Goal: Task Accomplishment & Management: Complete application form

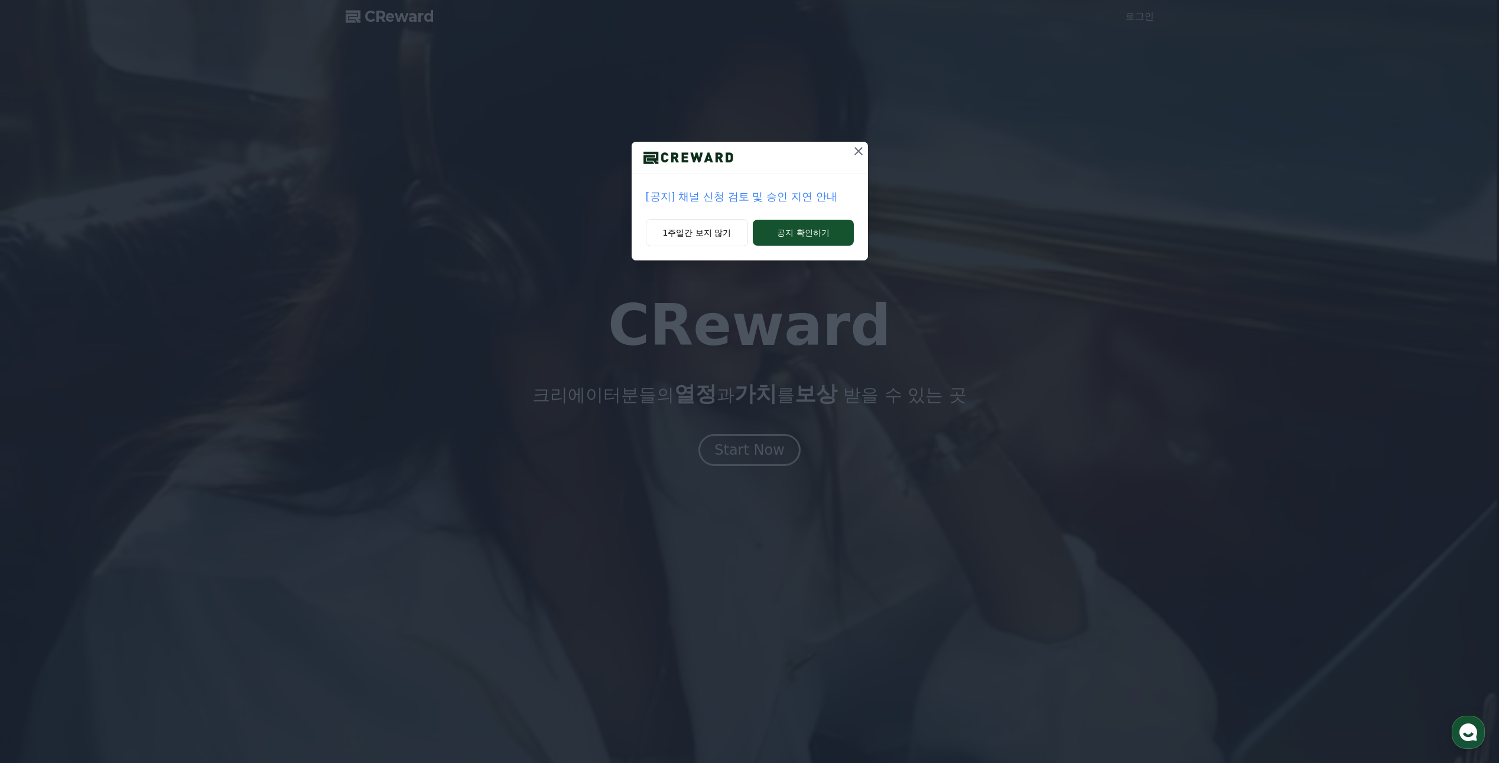
click at [803, 200] on p "[공지] 채널 신청 검토 및 승인 지연 안내" at bounding box center [750, 196] width 208 height 17
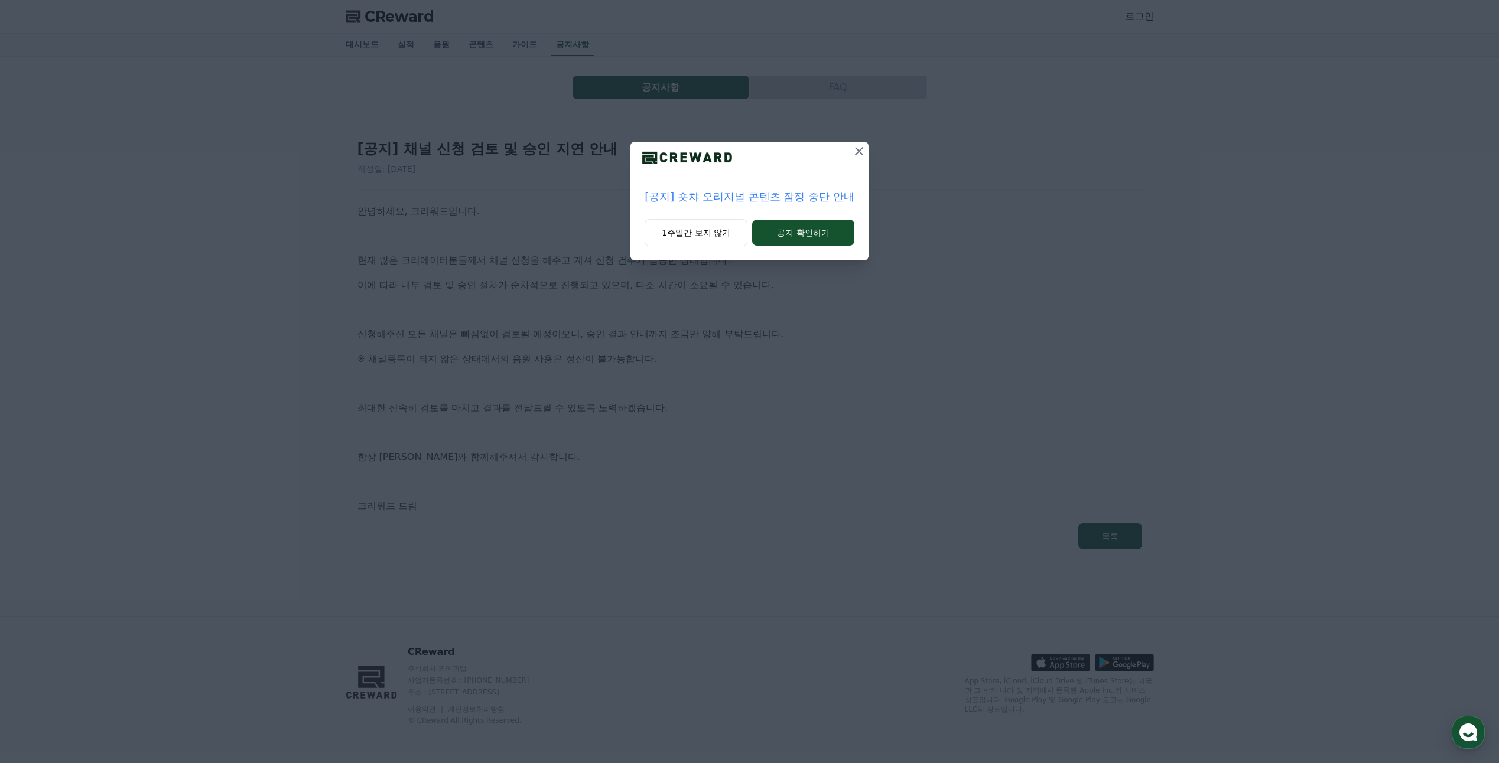
click at [860, 154] on icon at bounding box center [859, 151] width 8 height 8
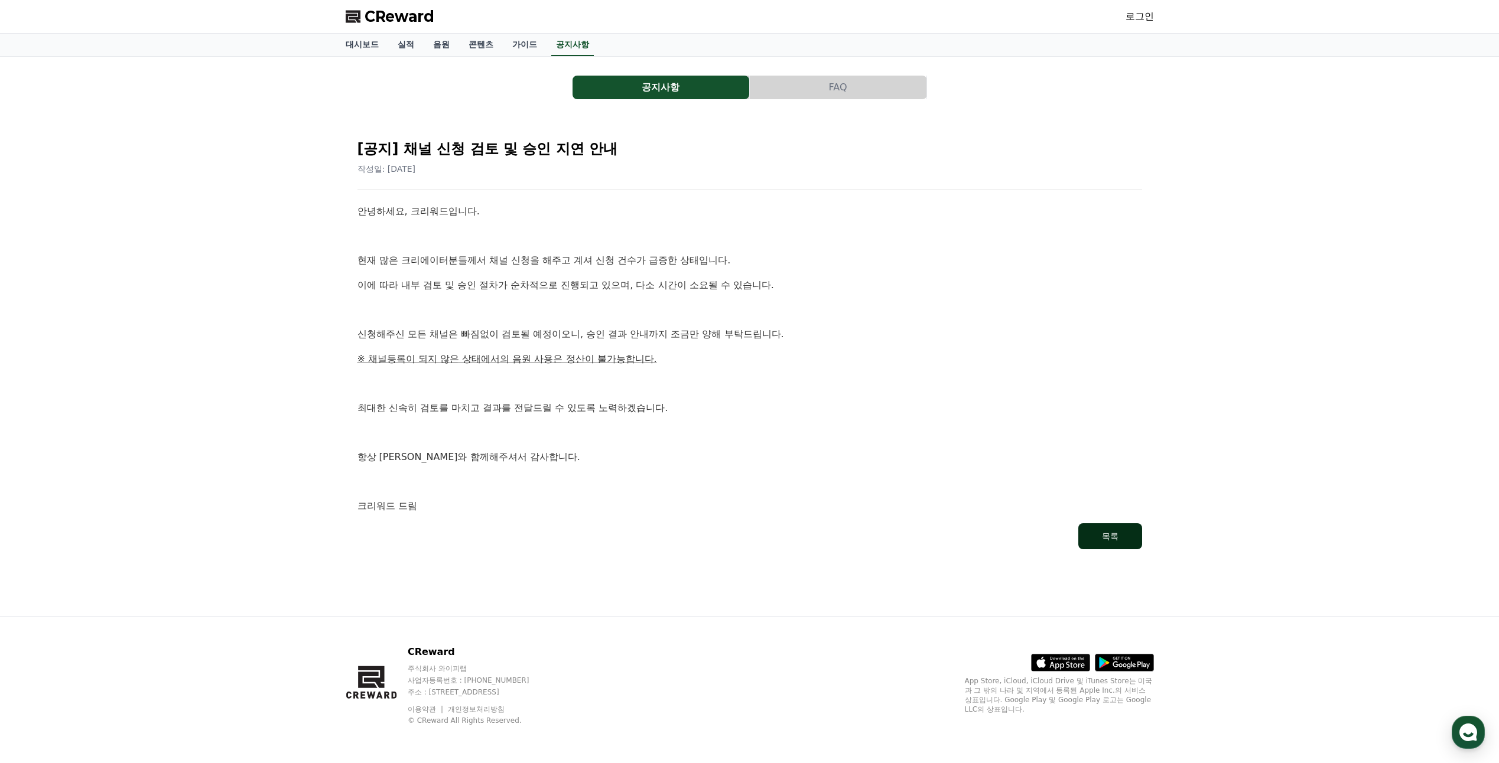
click at [1117, 532] on div "목록" at bounding box center [1110, 536] width 17 height 12
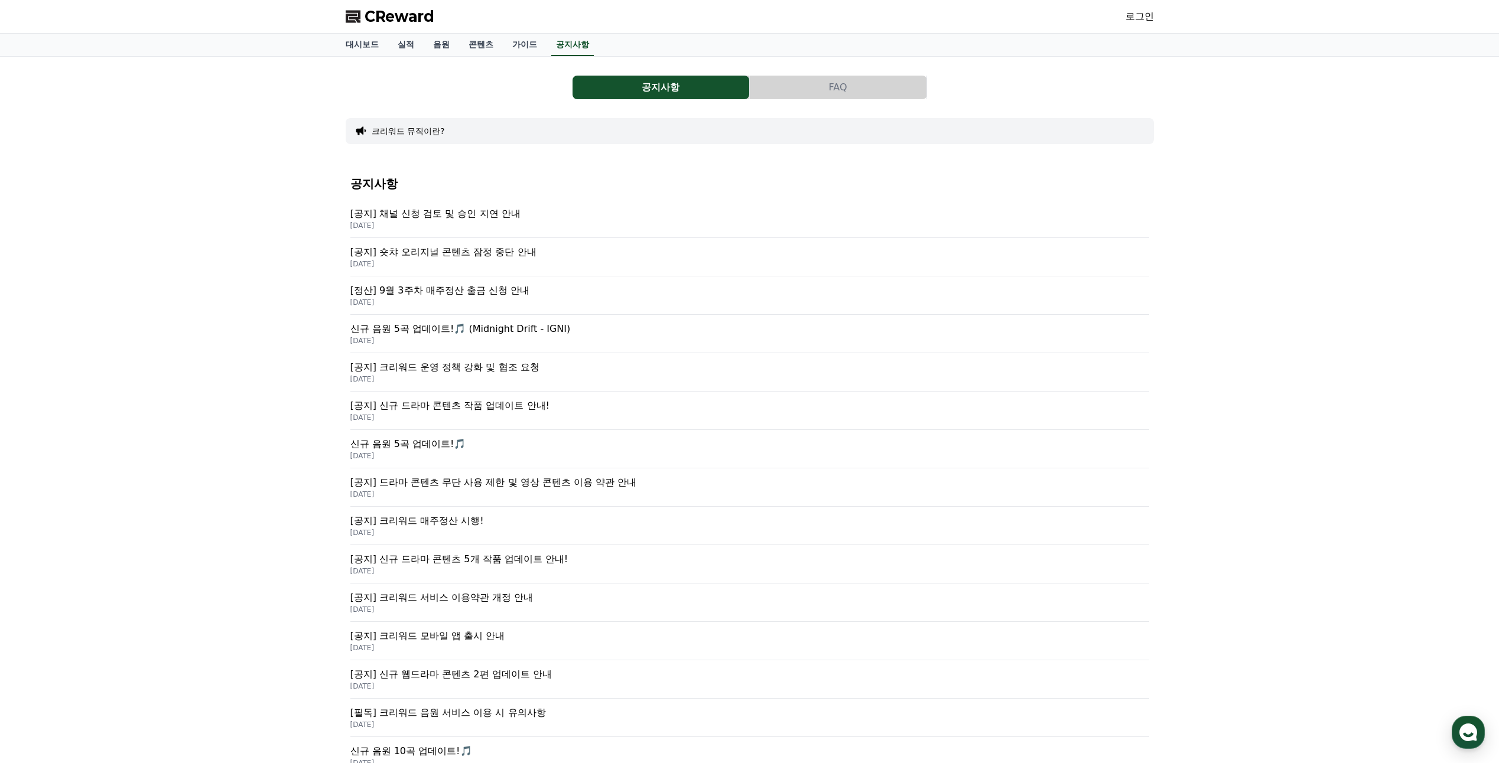
click at [364, 19] on span "CReward" at bounding box center [399, 16] width 70 height 19
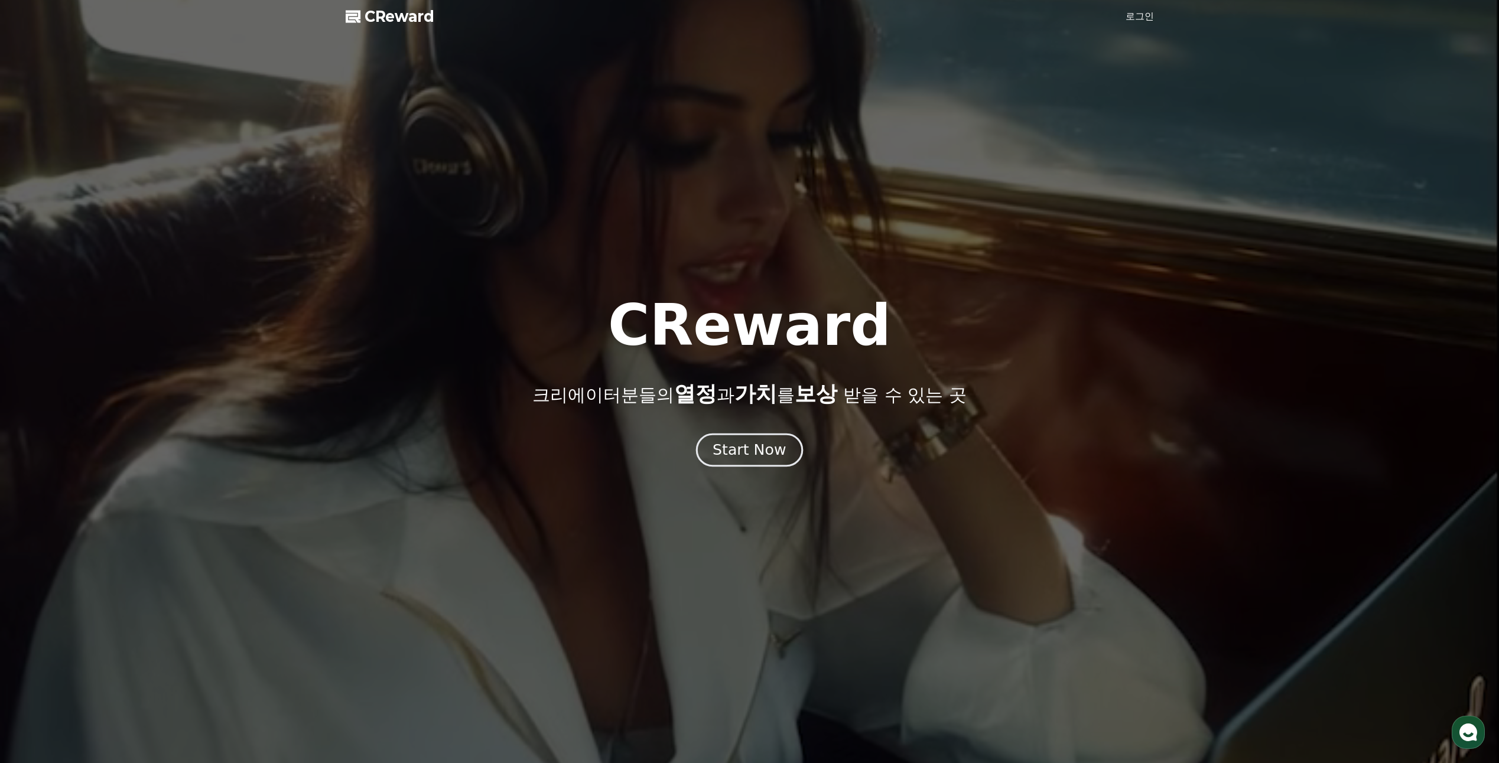
click at [777, 454] on div "Start Now" at bounding box center [748, 450] width 73 height 20
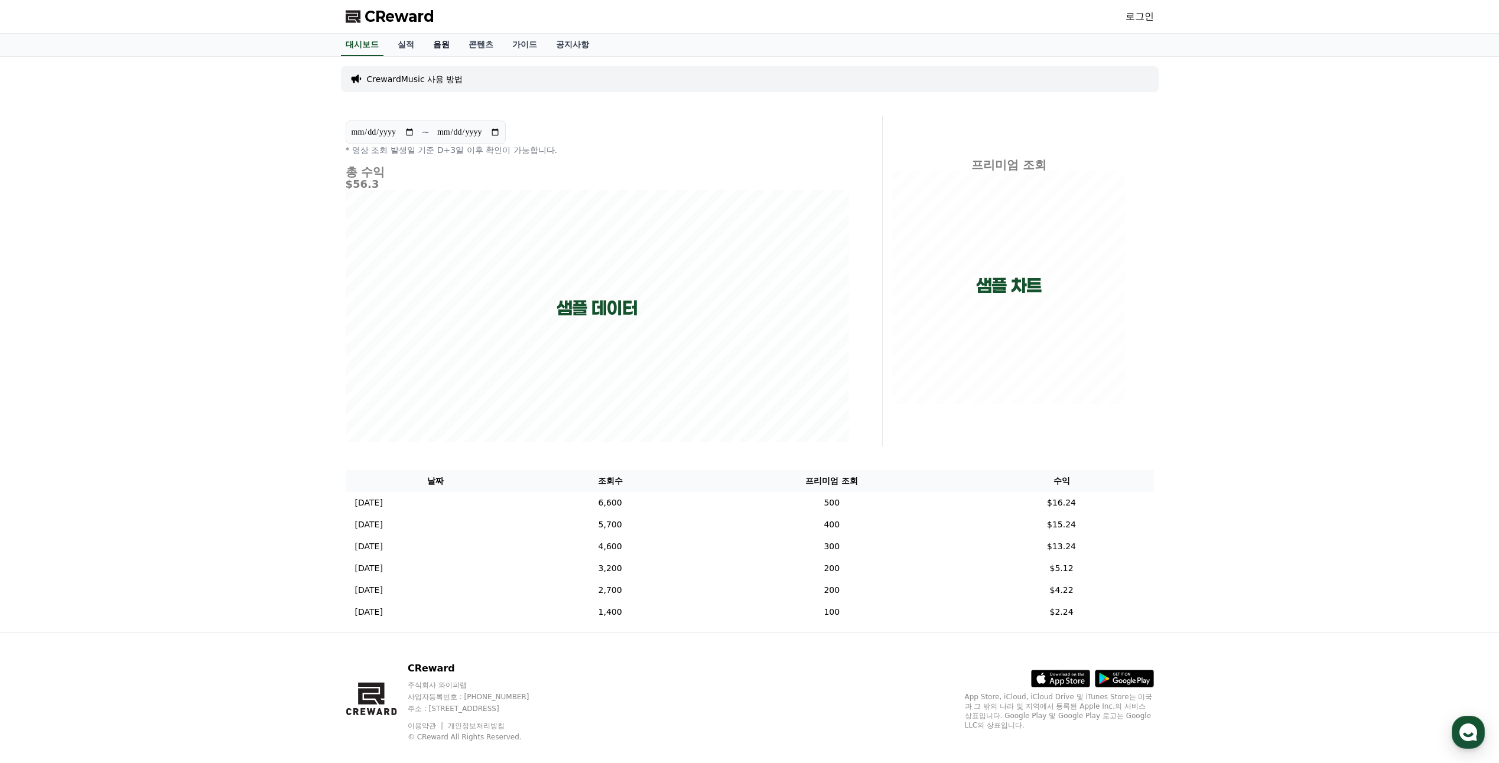
click at [441, 38] on link "음원" at bounding box center [441, 45] width 35 height 22
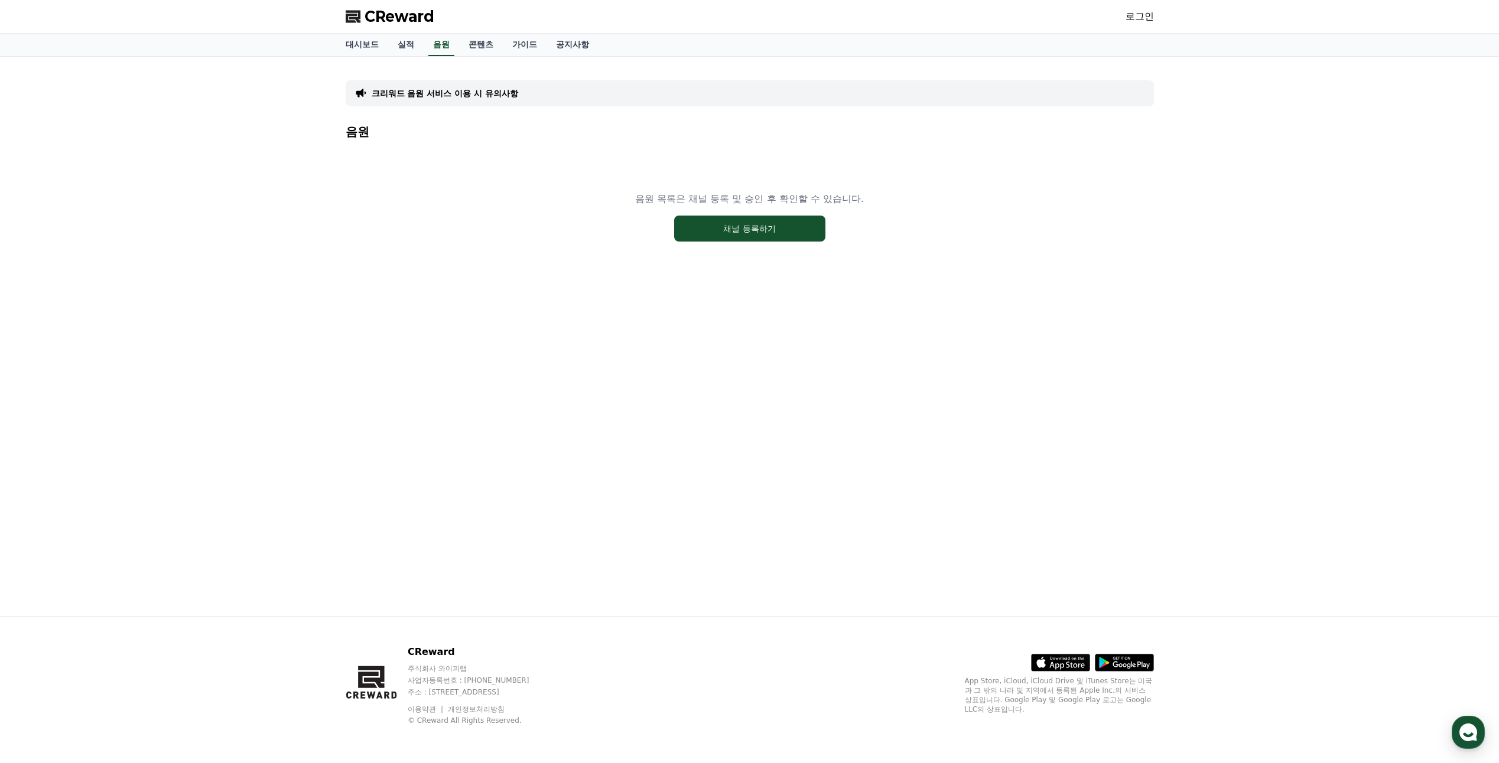
click at [1151, 23] on link "로그인" at bounding box center [1139, 16] width 28 height 14
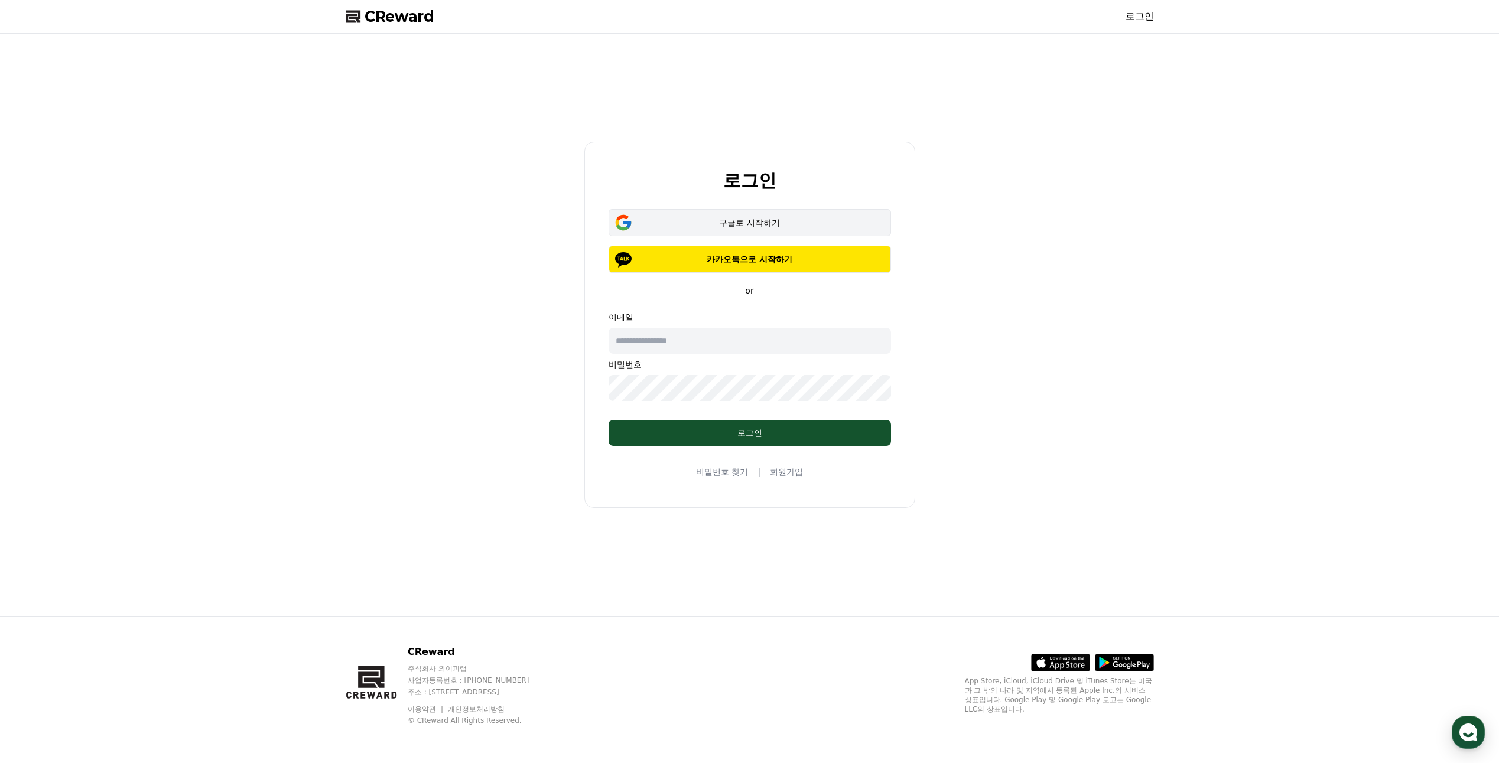
click at [758, 223] on div "구글로 시작하기" at bounding box center [750, 223] width 248 height 12
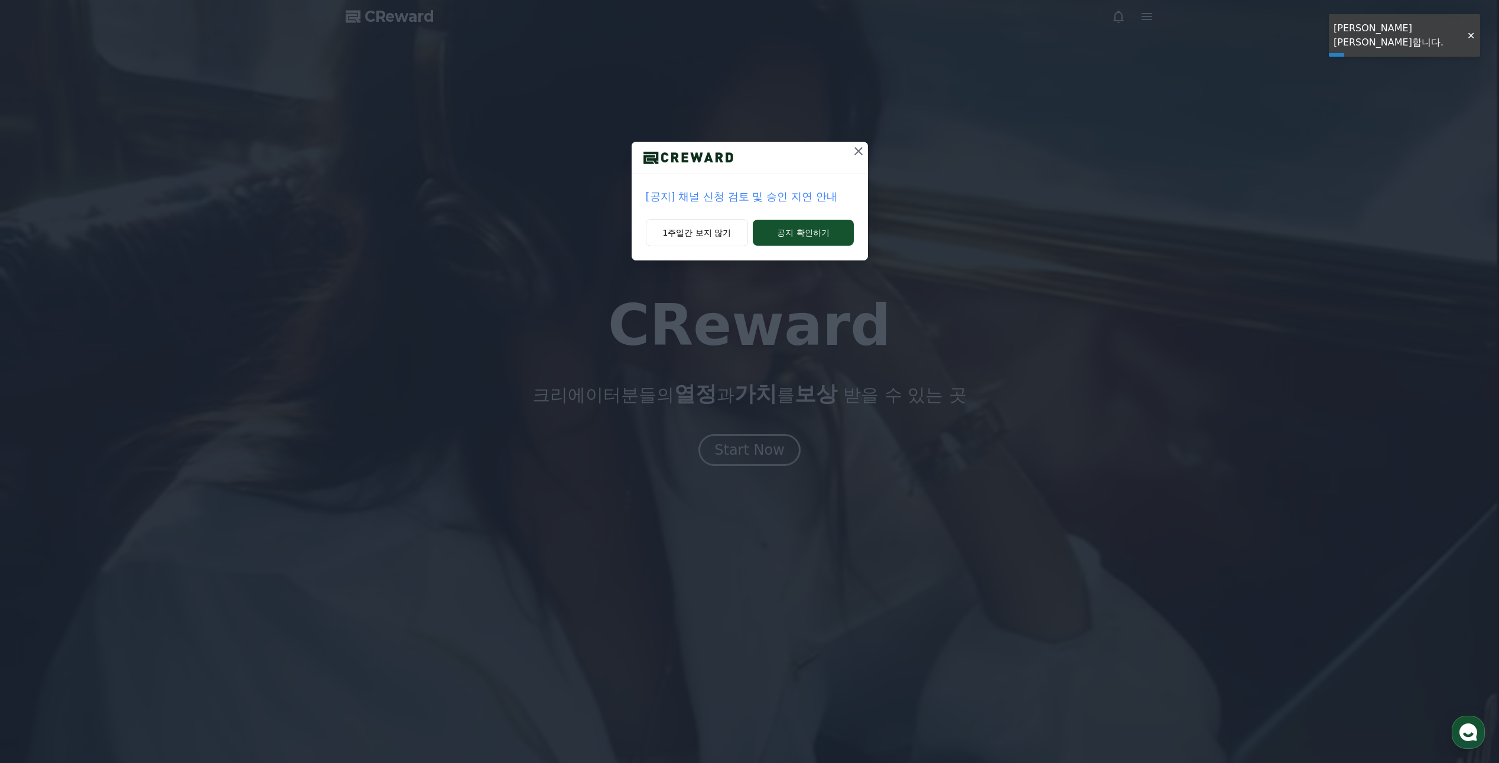
click at [852, 150] on icon at bounding box center [858, 151] width 14 height 14
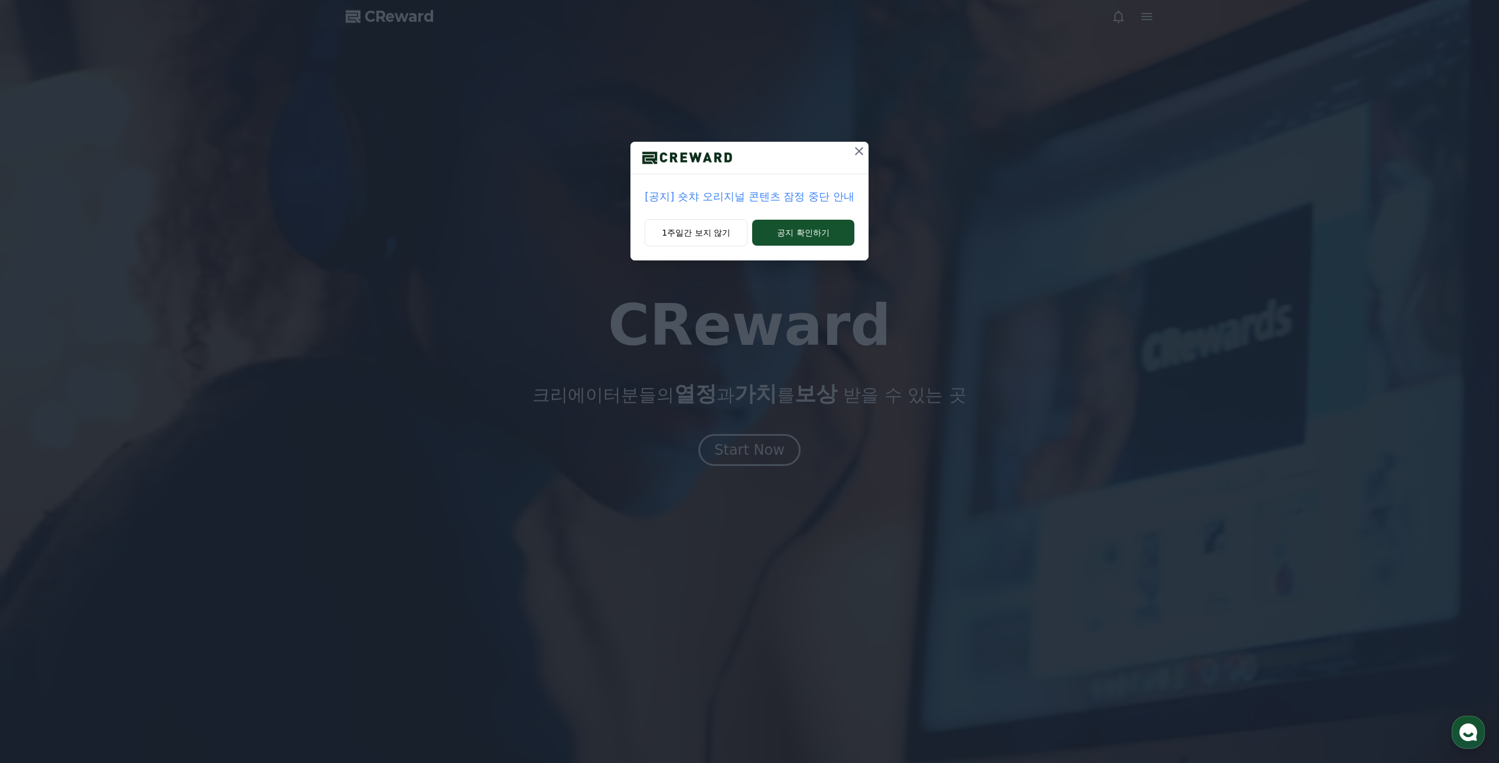
click at [858, 153] on icon at bounding box center [859, 151] width 14 height 14
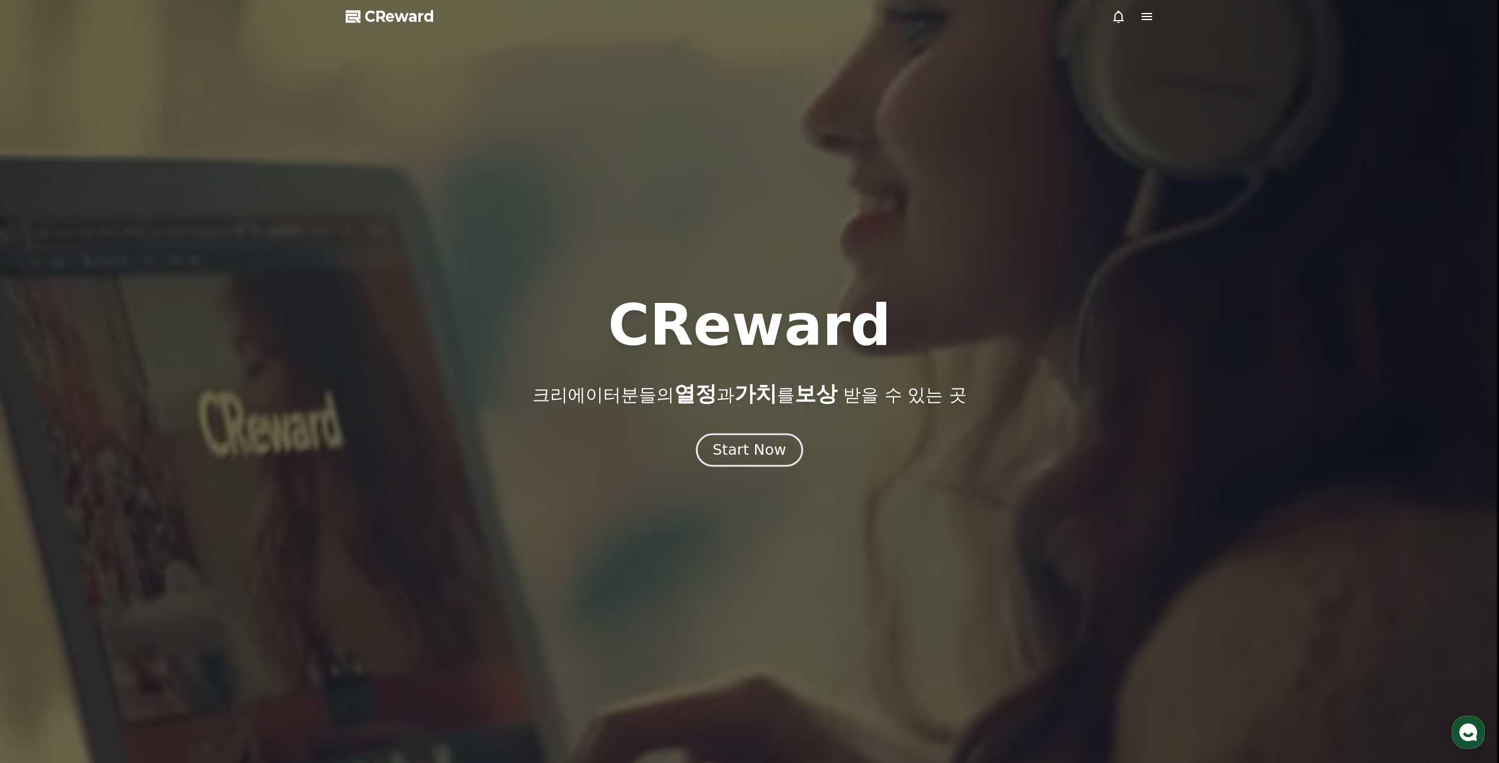
click at [766, 444] on div "Start Now" at bounding box center [748, 450] width 73 height 20
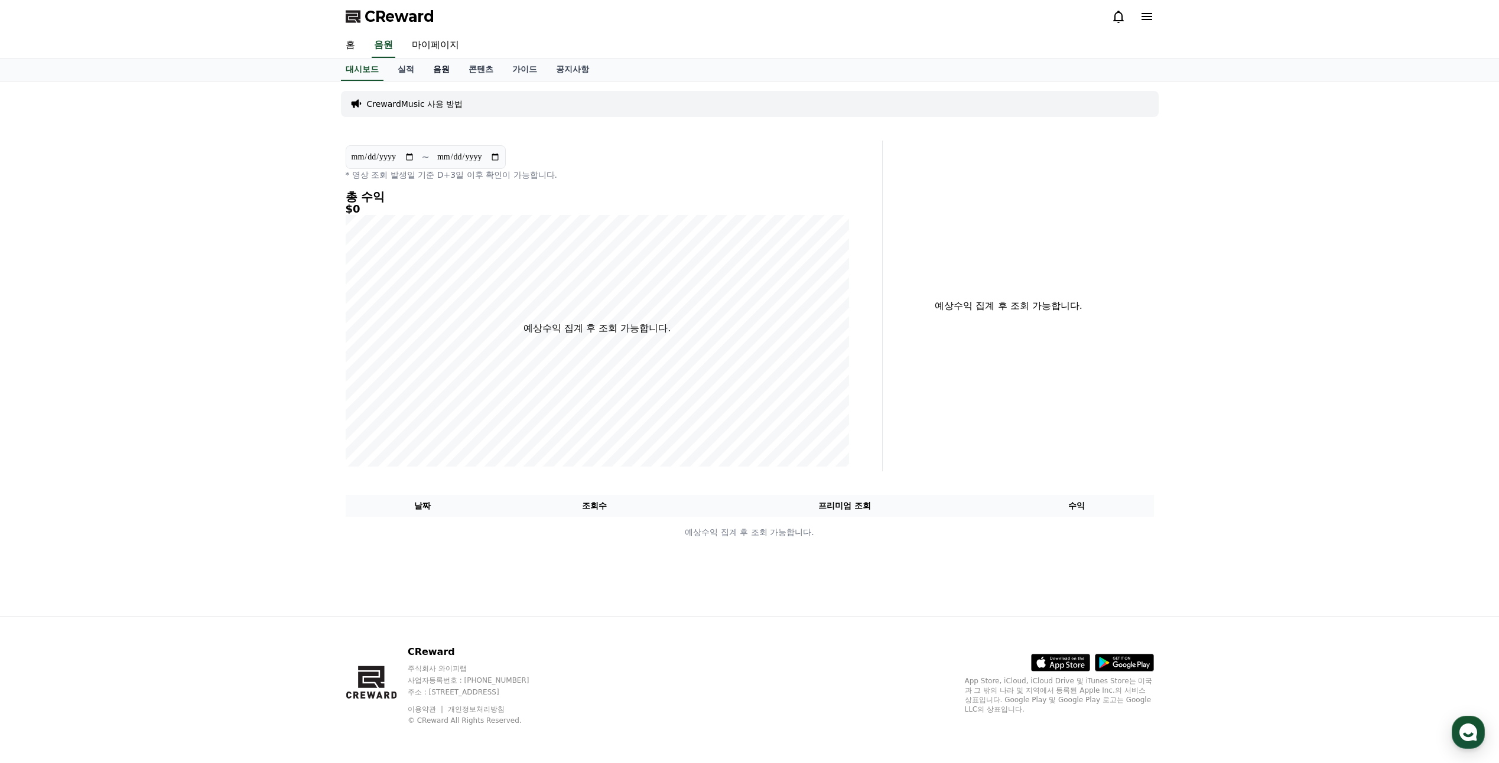
click at [452, 70] on link "음원" at bounding box center [441, 69] width 35 height 22
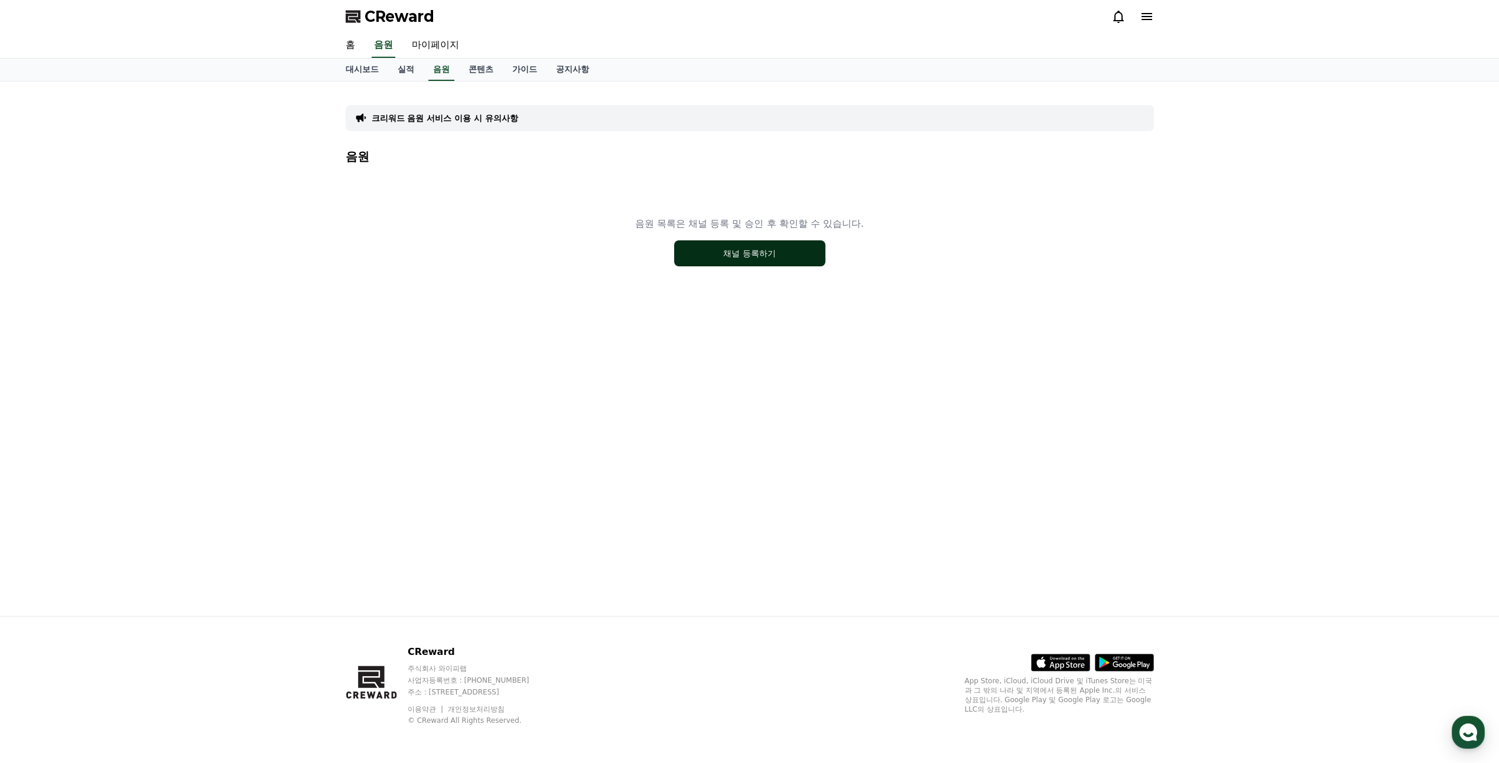
click at [718, 259] on button "채널 등록하기" at bounding box center [749, 253] width 151 height 26
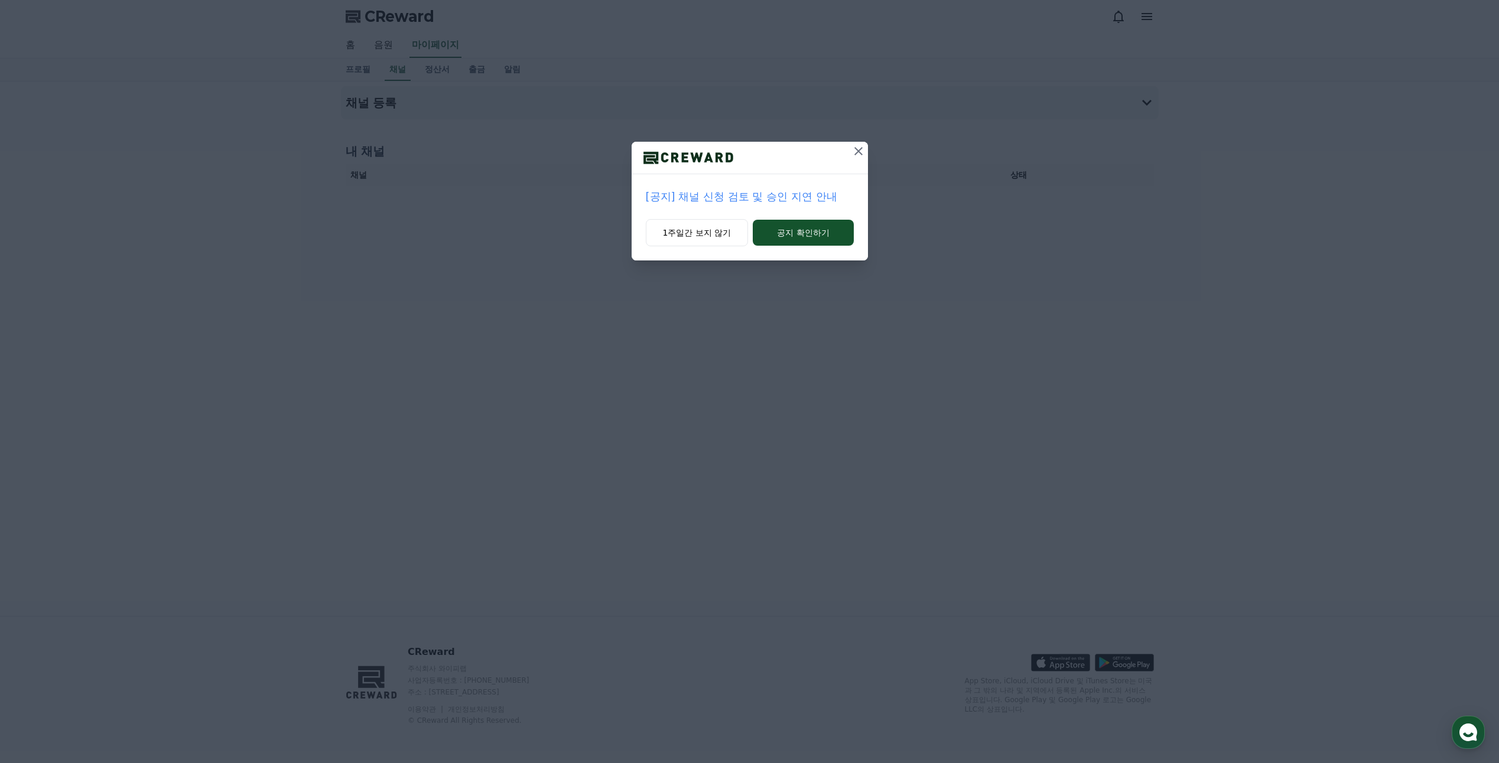
click at [851, 149] on icon at bounding box center [858, 151] width 14 height 14
click at [854, 149] on icon at bounding box center [859, 151] width 14 height 14
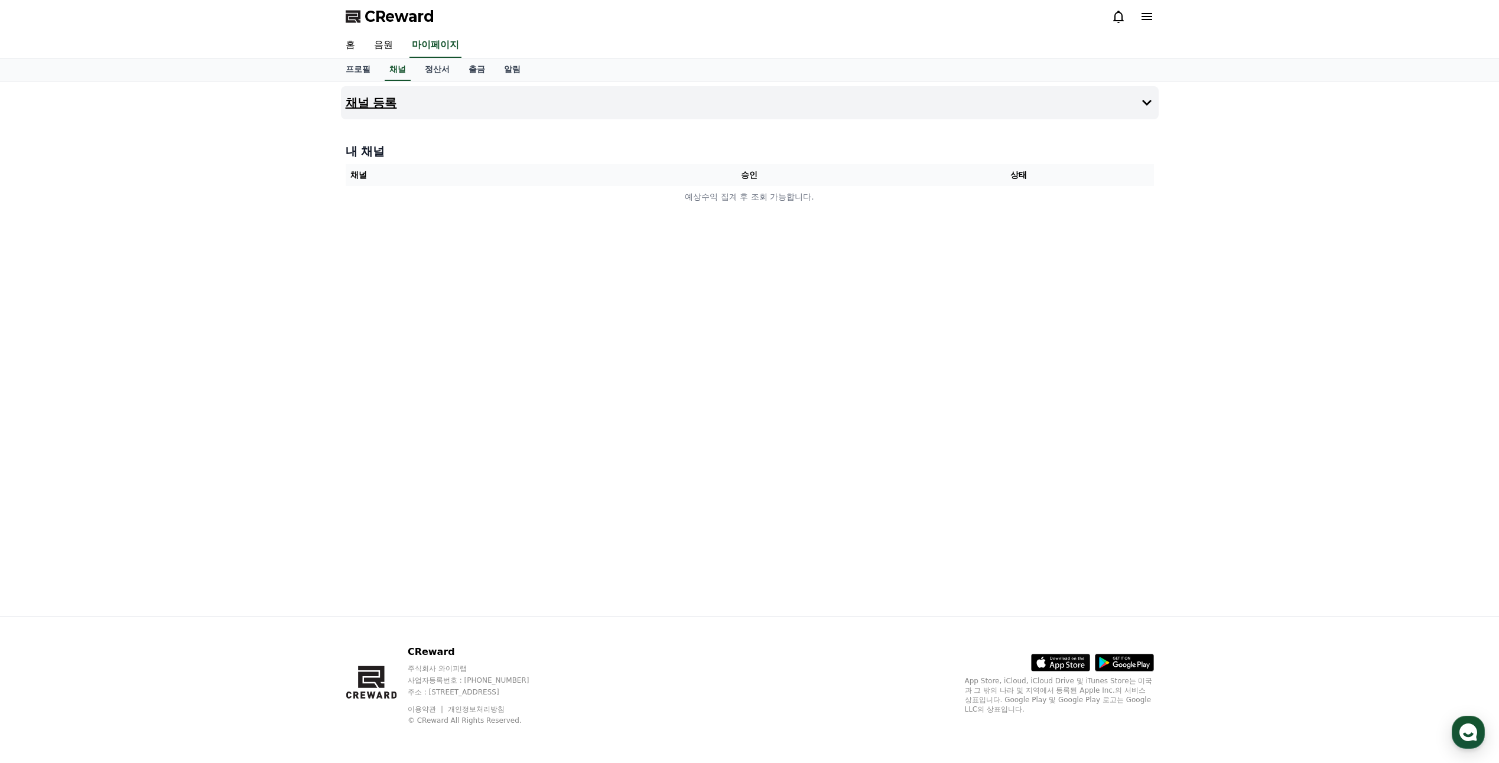
click at [738, 106] on button "채널 등록" at bounding box center [749, 102] width 817 height 33
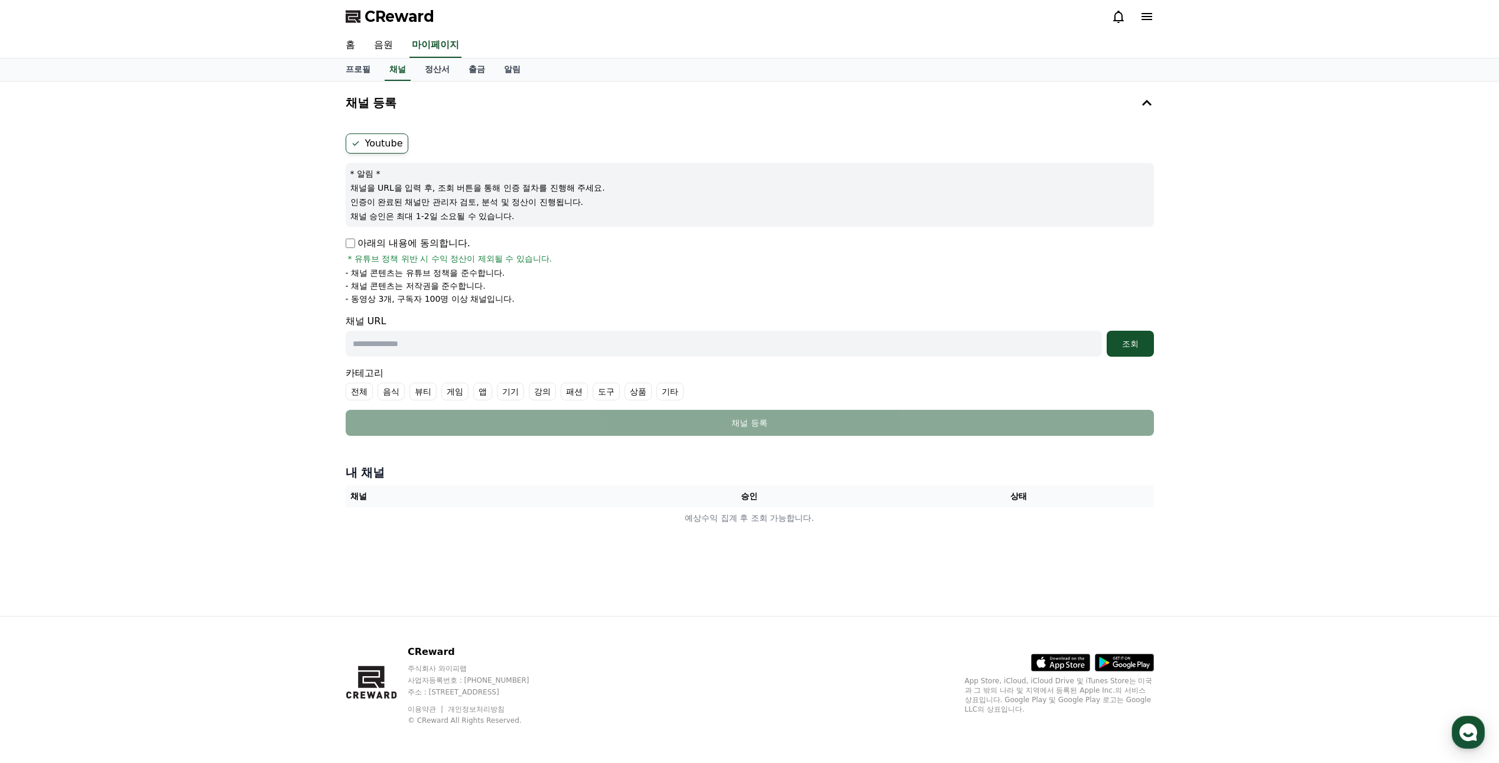
click at [389, 142] on label "Youtube" at bounding box center [377, 143] width 63 height 20
click at [352, 248] on p "아래의 내용에 동의합니다." at bounding box center [408, 243] width 125 height 14
click at [356, 247] on p "아래의 내용에 동의합니다." at bounding box center [408, 243] width 125 height 14
click at [512, 346] on input "text" at bounding box center [724, 344] width 756 height 26
paste input "**********"
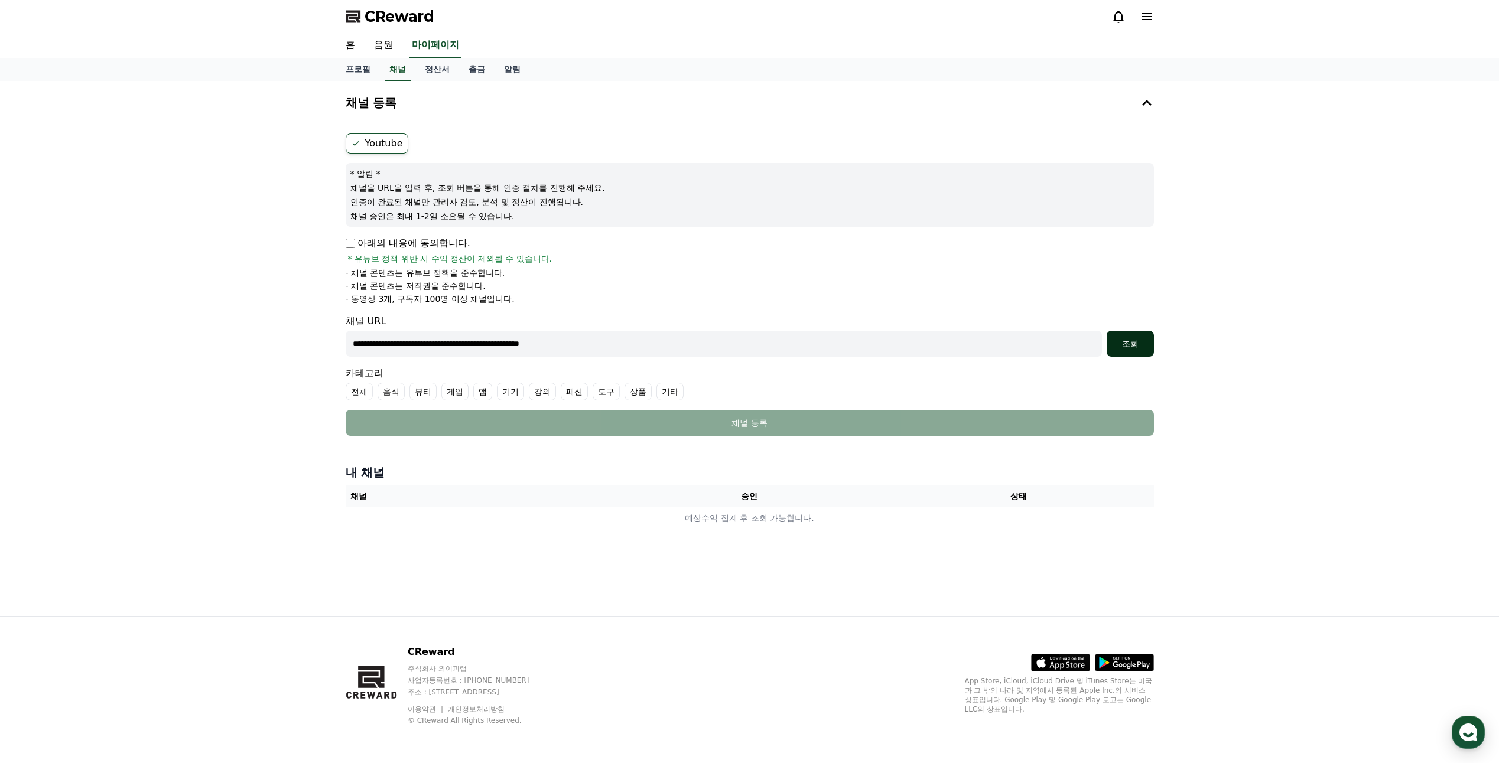
type input "**********"
click at [1141, 340] on div "조회" at bounding box center [1130, 344] width 38 height 12
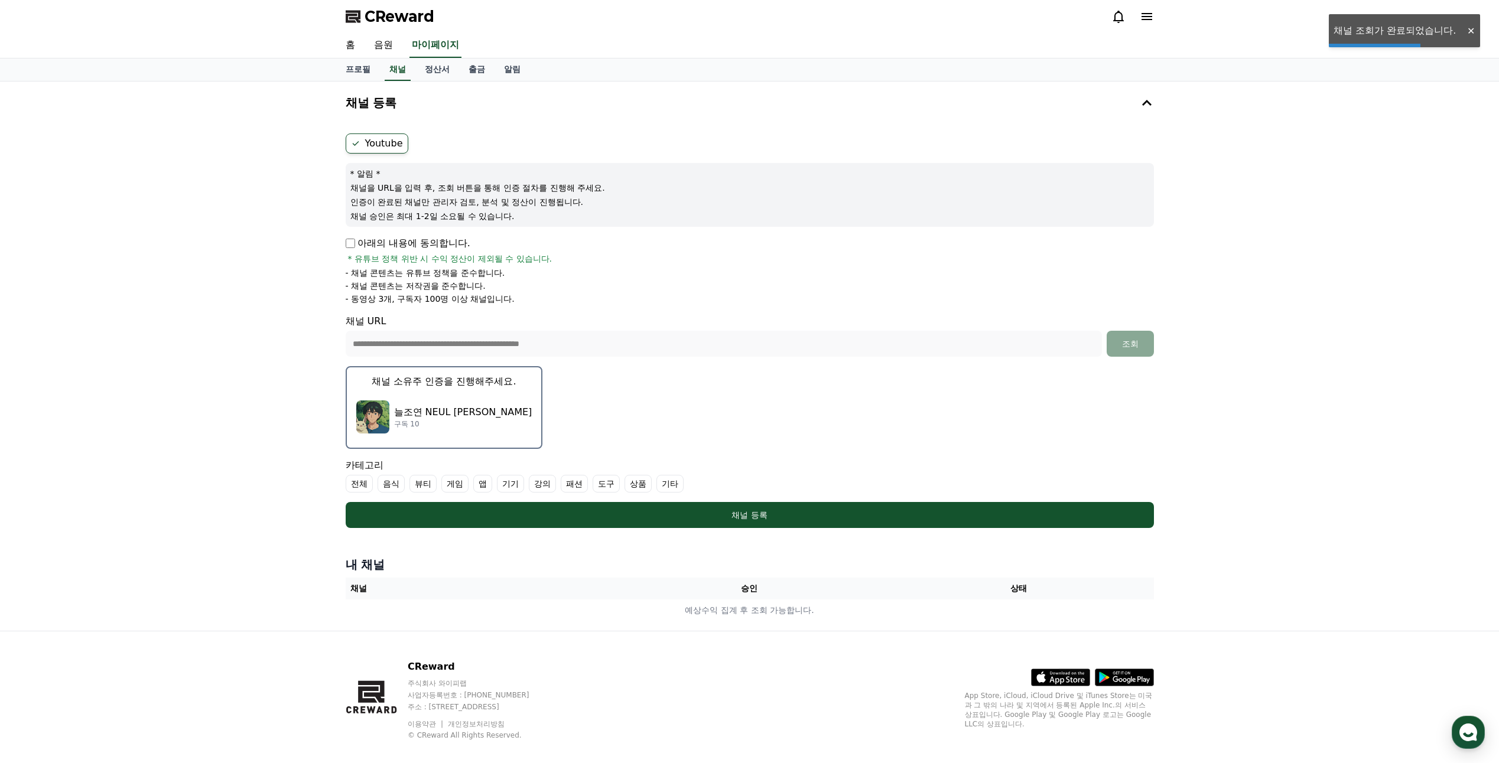
click at [455, 394] on div "늘조연 NEUL JO YEON 구독 10" at bounding box center [444, 416] width 176 height 47
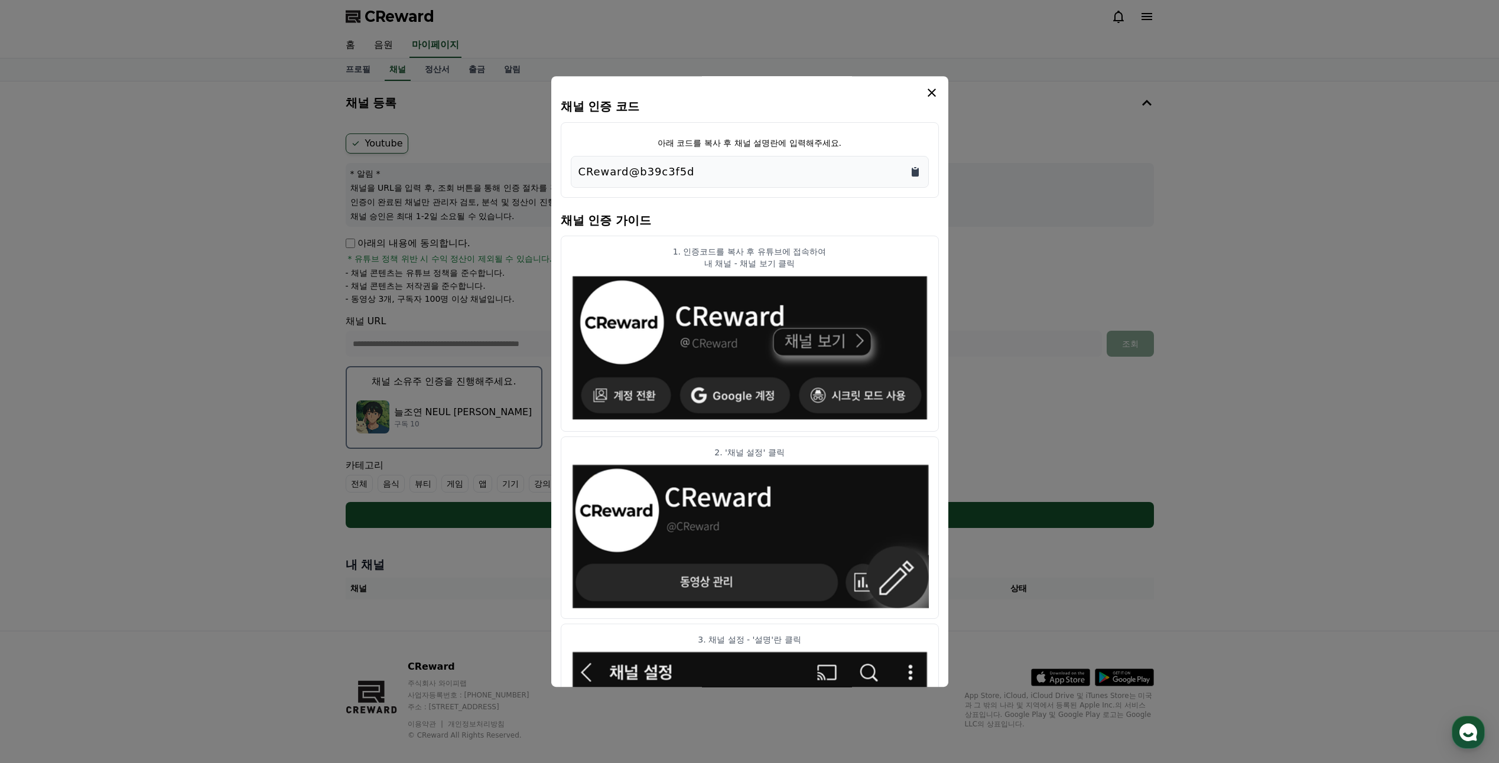
click at [919, 174] on icon "Copy to clipboard" at bounding box center [915, 172] width 12 height 12
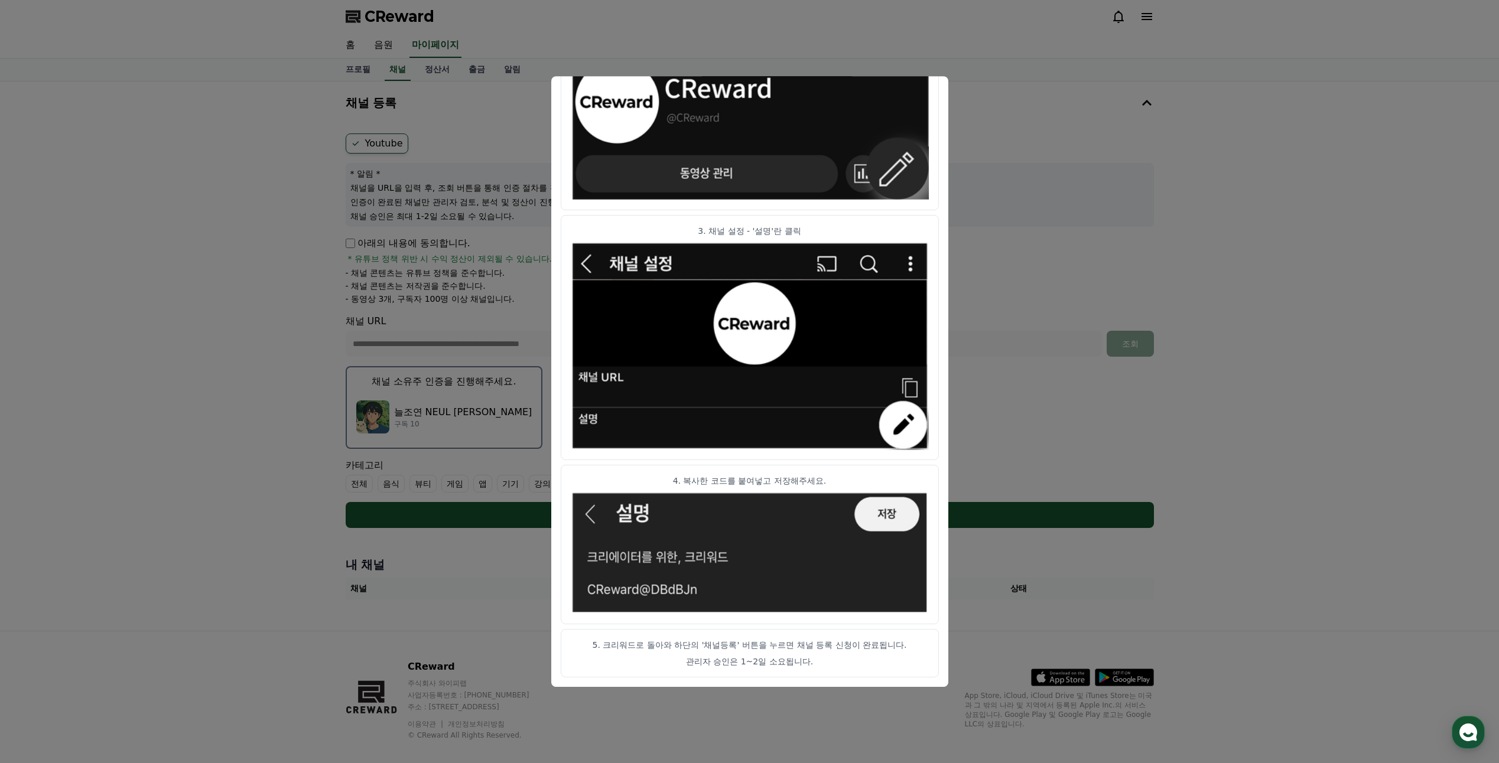
scroll to position [15, 0]
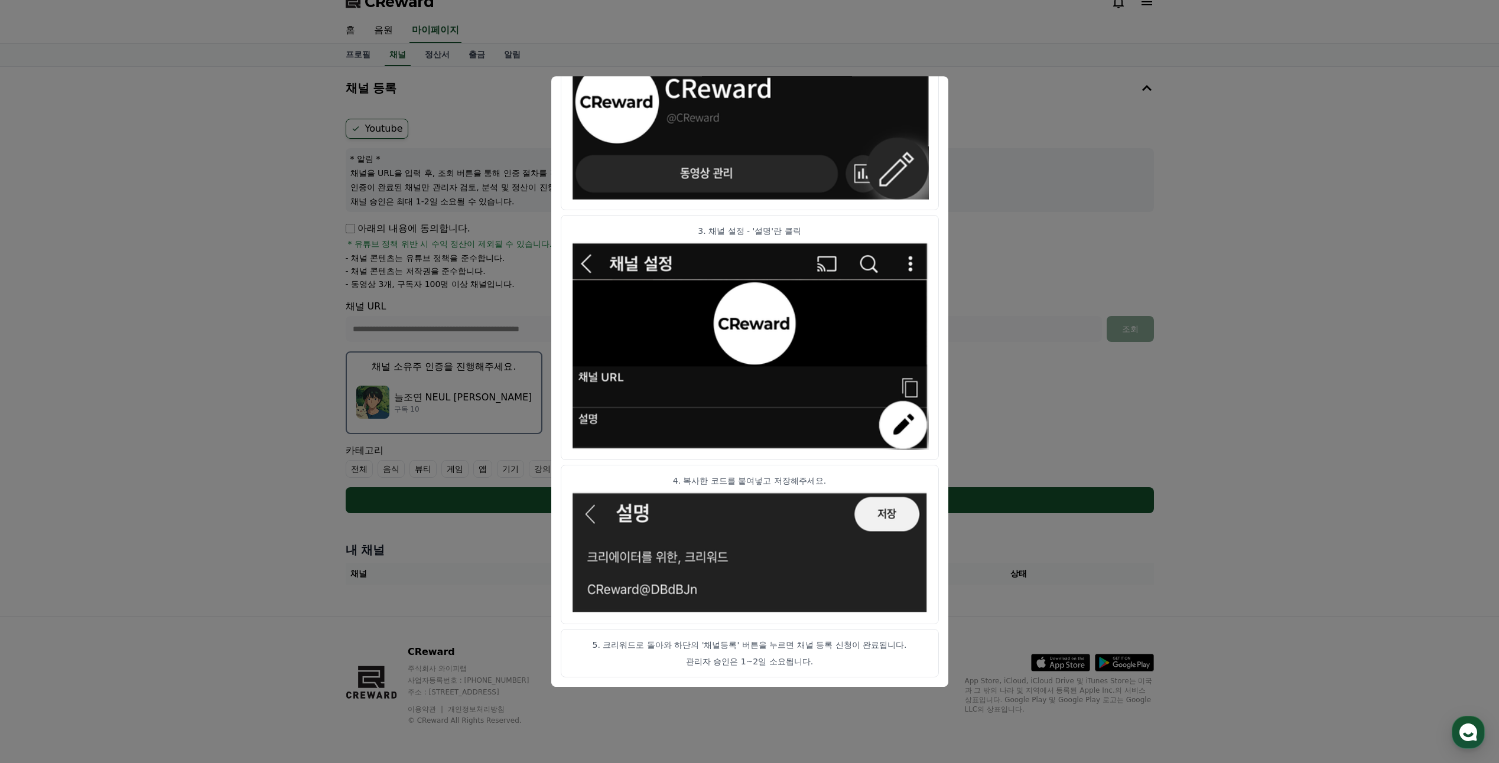
click at [962, 675] on button "close modal" at bounding box center [749, 381] width 1499 height 763
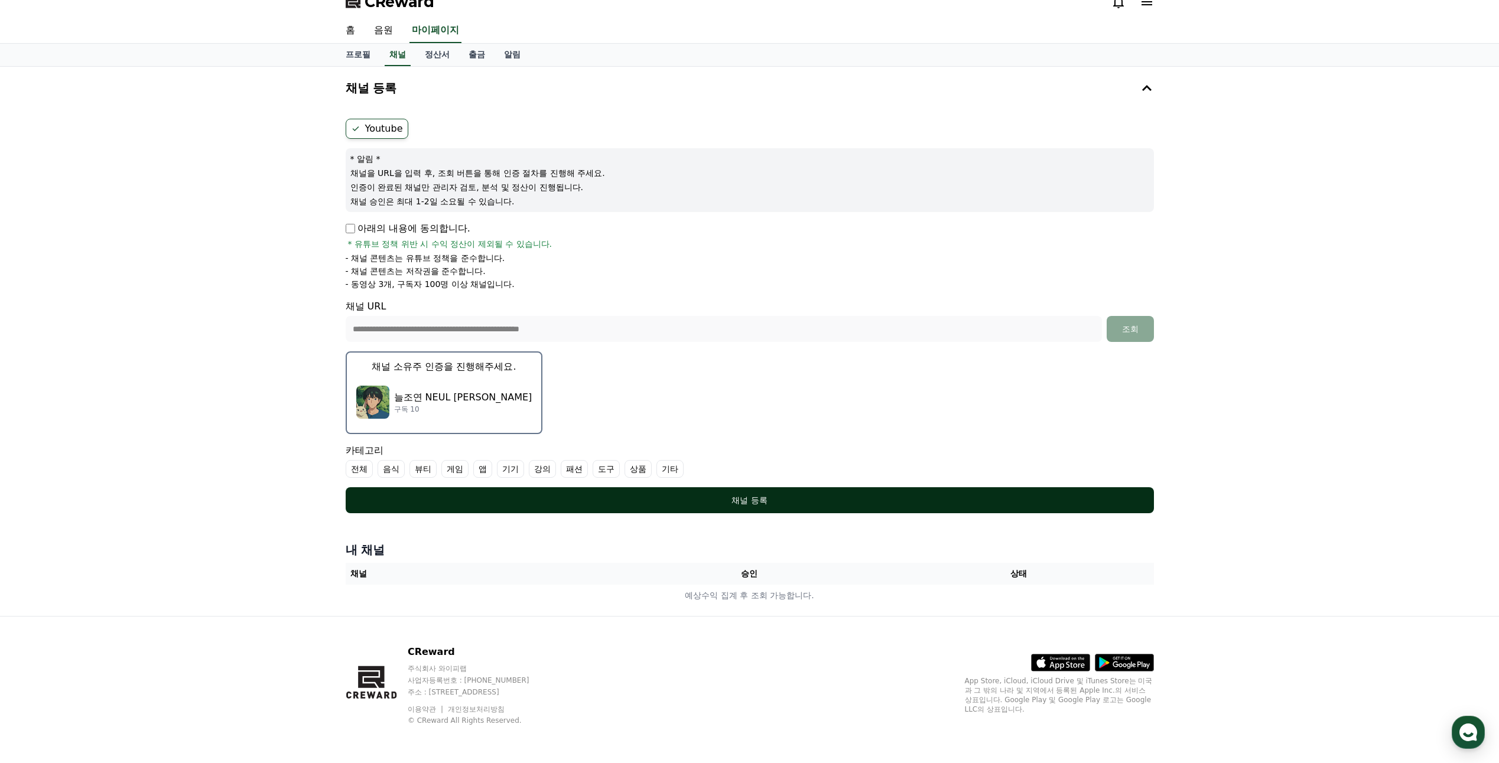
click at [791, 503] on div "채널 등록" at bounding box center [749, 500] width 761 height 12
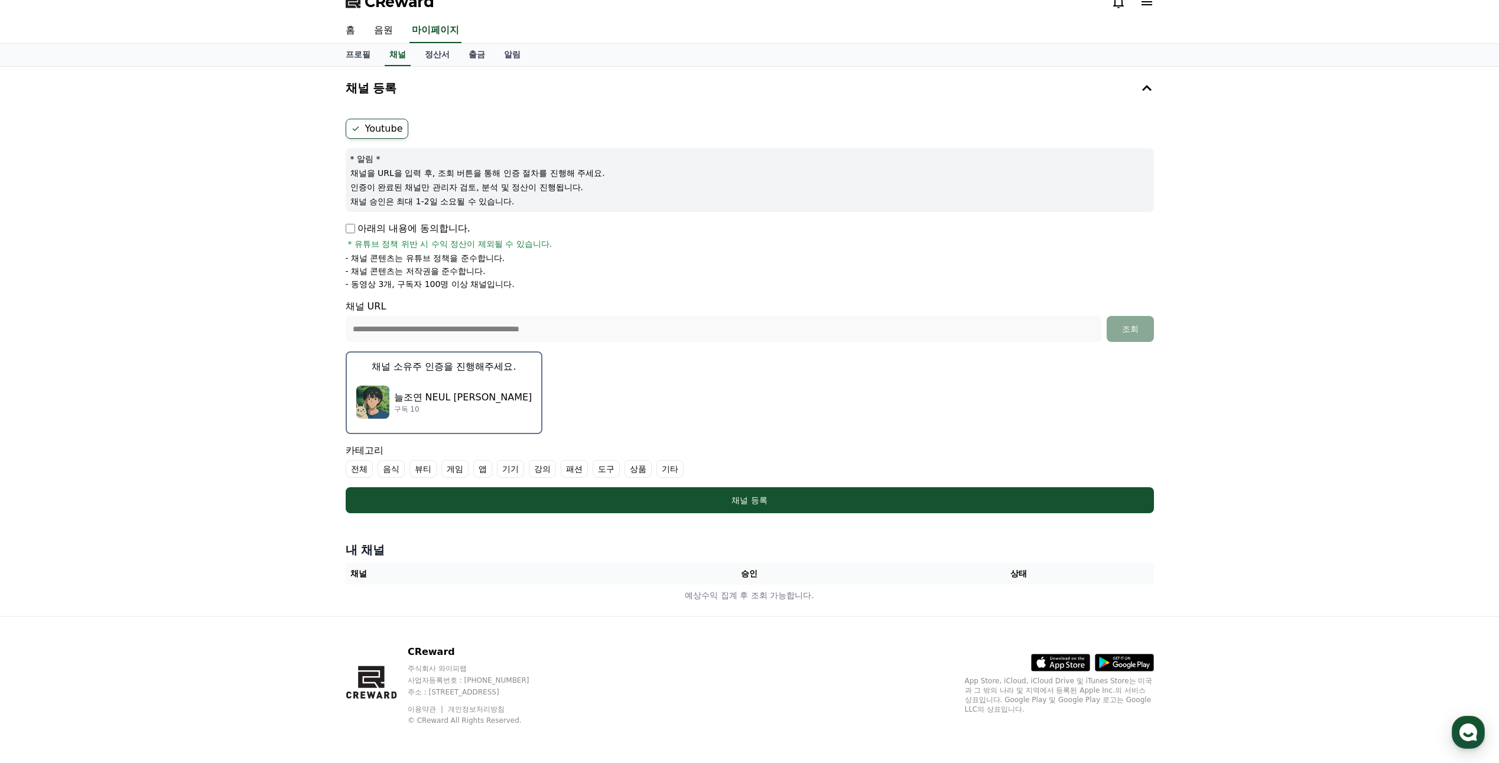
click at [670, 468] on label "기타" at bounding box center [669, 469] width 27 height 18
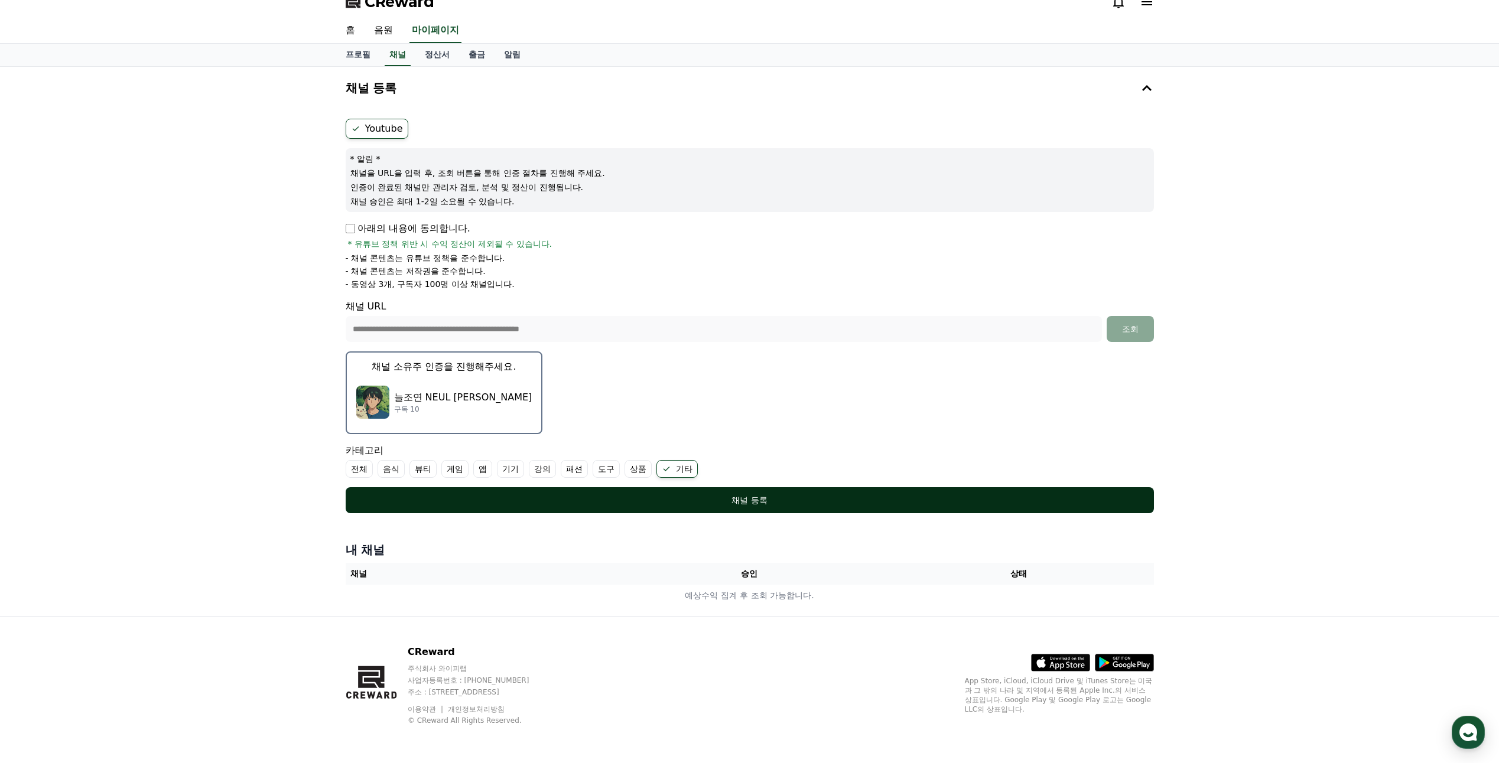
click at [651, 497] on div "채널 등록" at bounding box center [749, 500] width 761 height 12
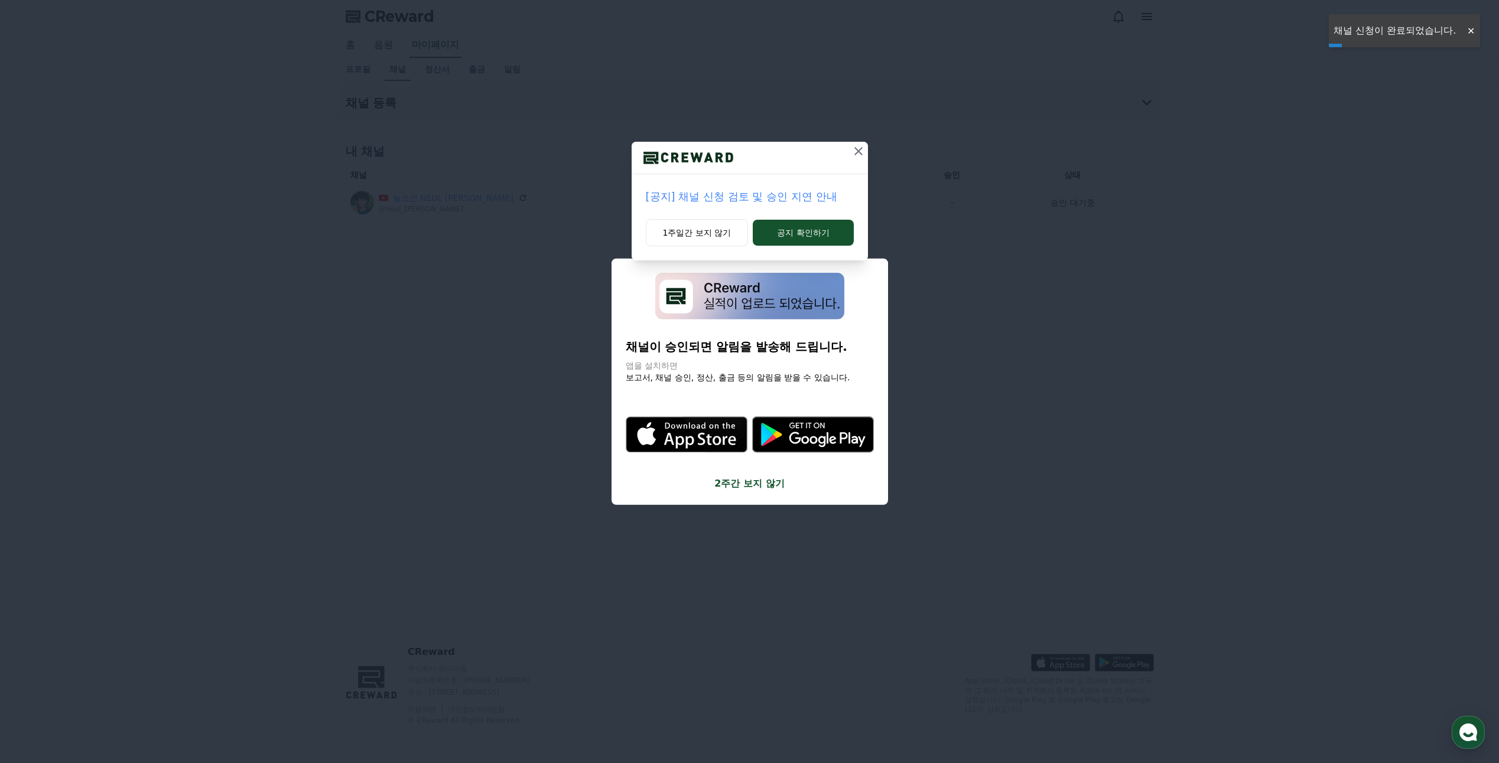
click at [861, 152] on icon at bounding box center [858, 151] width 14 height 14
click at [857, 151] on icon at bounding box center [859, 151] width 14 height 14
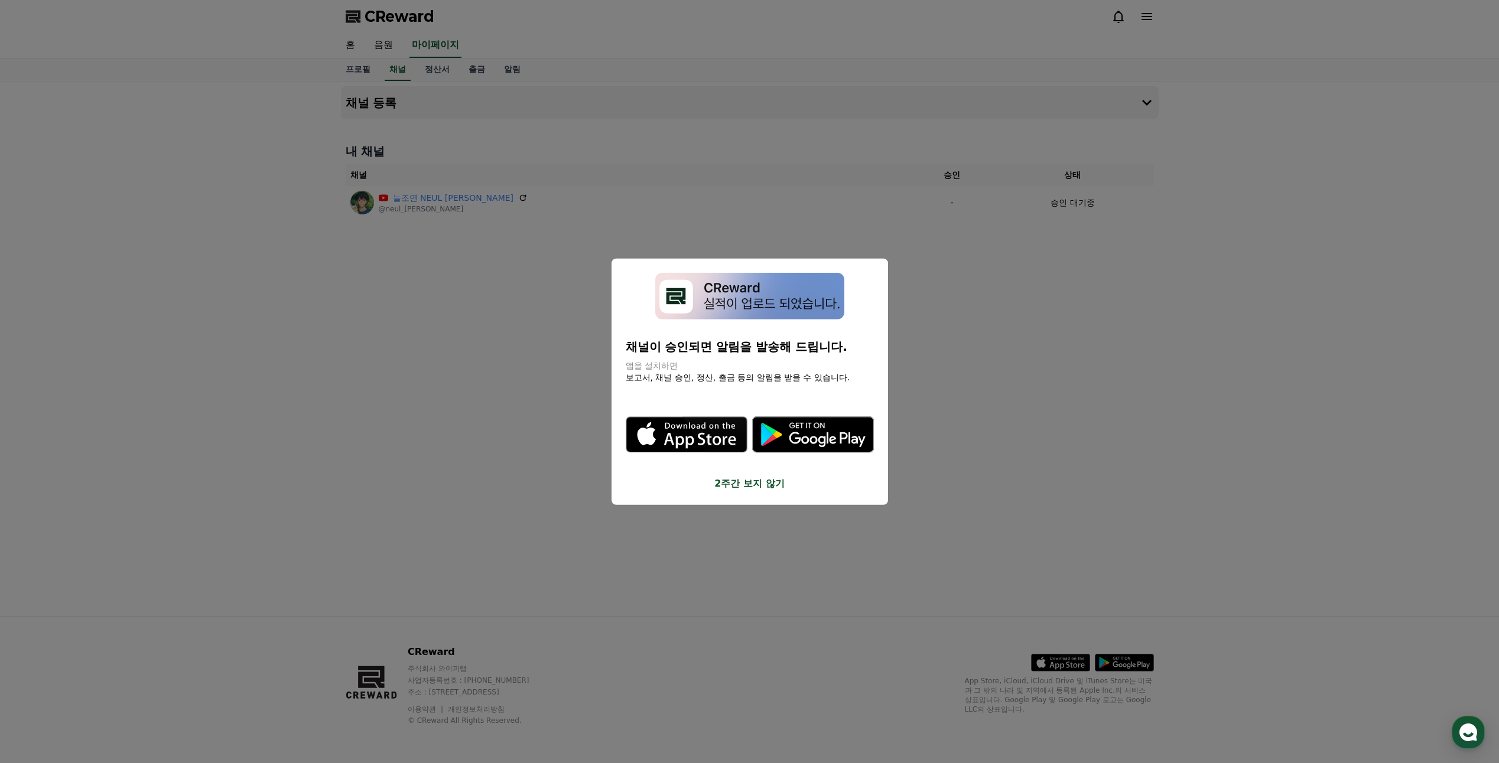
click at [959, 387] on button "close modal" at bounding box center [749, 381] width 1499 height 763
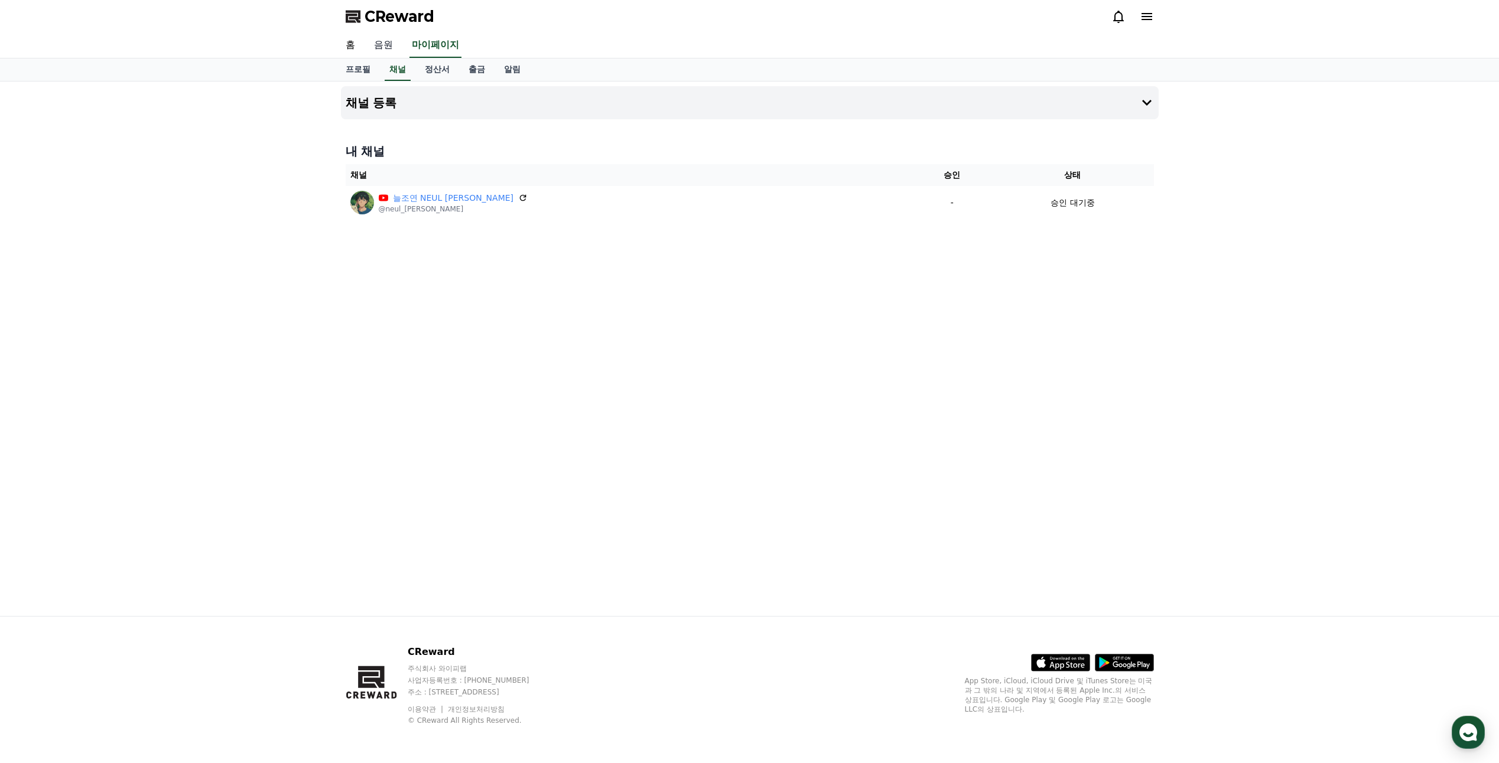
click at [391, 38] on link "음원" at bounding box center [383, 45] width 38 height 25
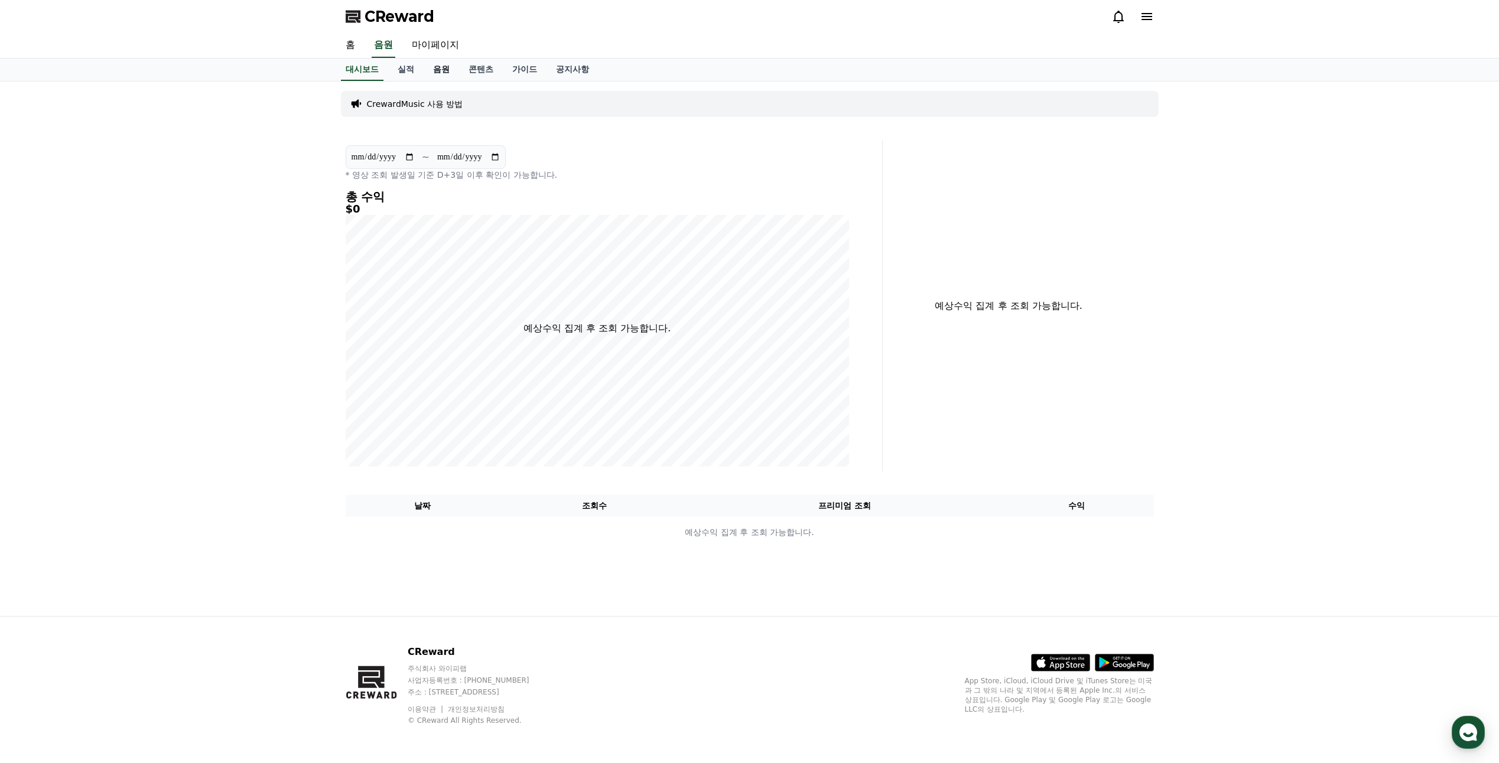
click at [428, 73] on link "음원" at bounding box center [441, 69] width 35 height 22
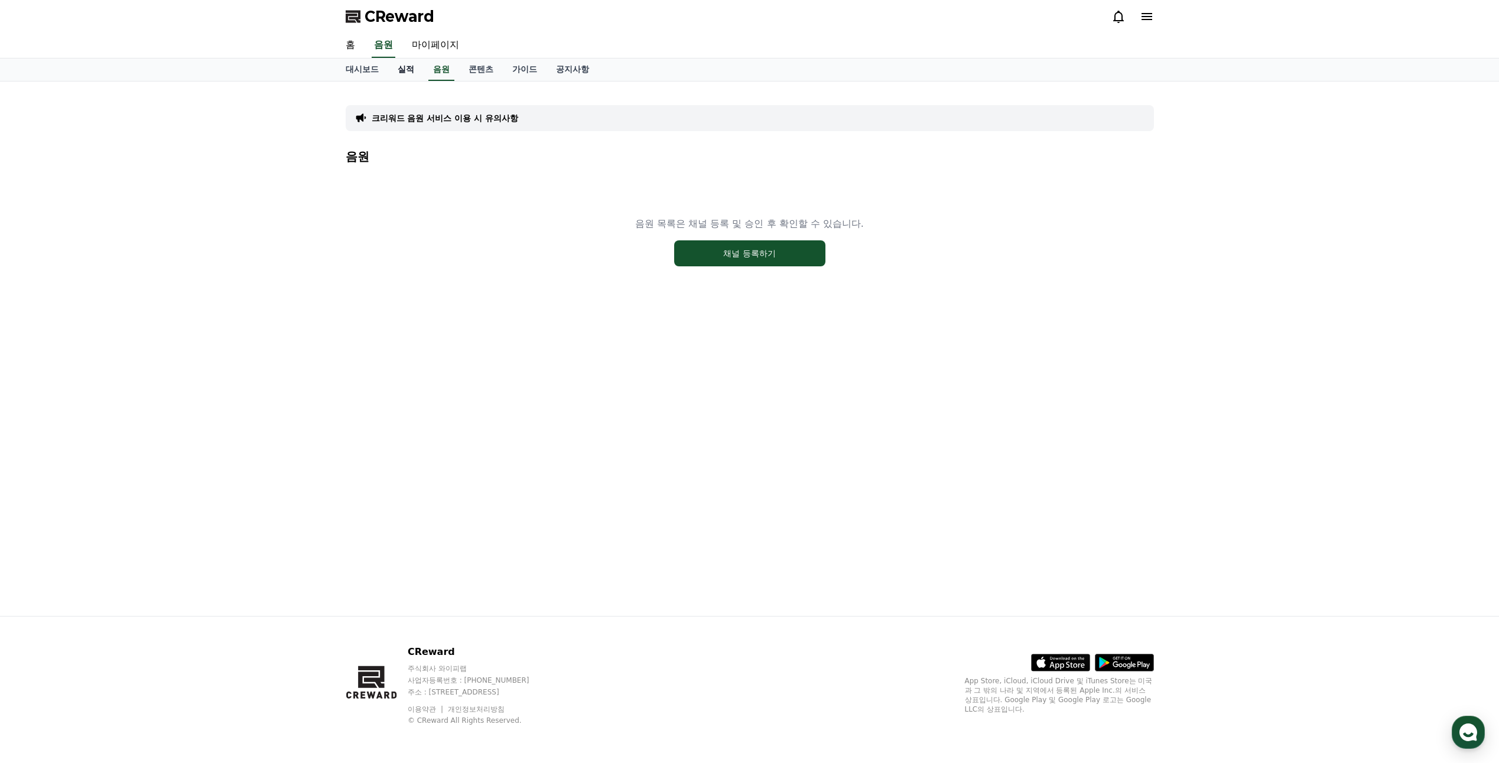
click at [400, 63] on link "실적" at bounding box center [405, 69] width 35 height 22
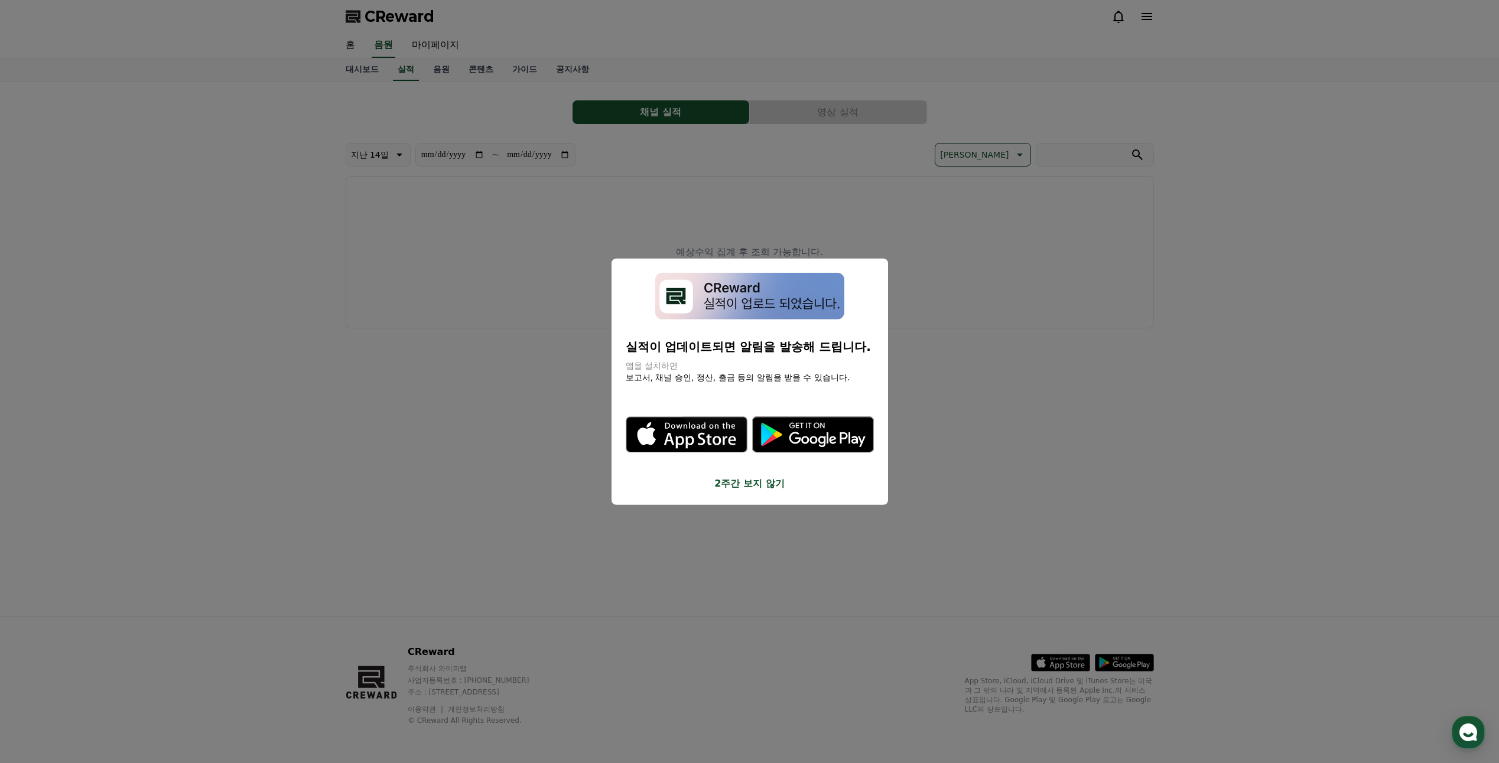
click at [752, 484] on button "2주간 보지 않기" at bounding box center [750, 483] width 248 height 14
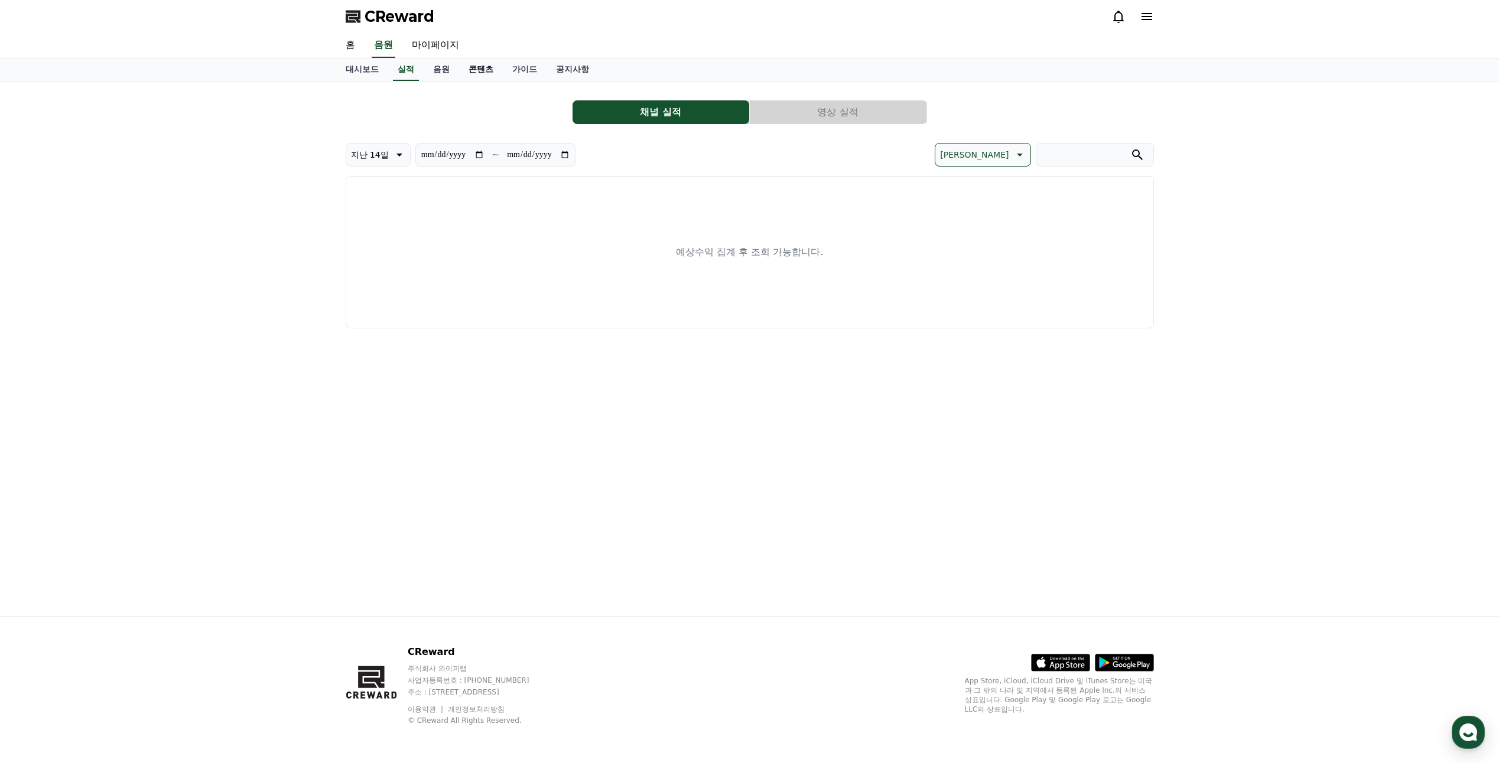
click at [473, 63] on link "콘텐츠" at bounding box center [481, 69] width 44 height 22
click at [369, 70] on link "대시보드" at bounding box center [362, 69] width 52 height 22
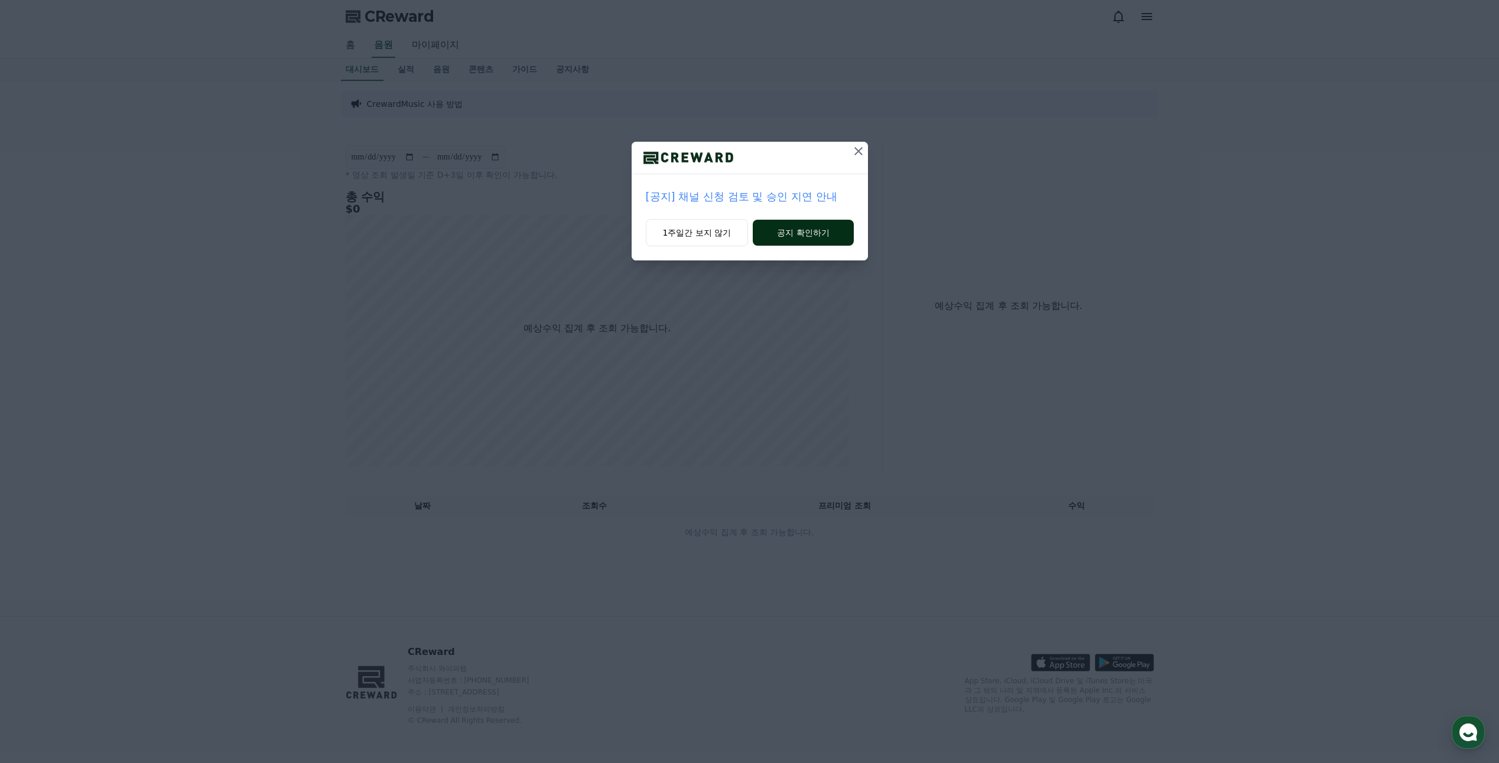
click at [790, 225] on button "공지 확인하기" at bounding box center [802, 233] width 100 height 26
click at [856, 146] on icon at bounding box center [859, 151] width 14 height 14
click at [705, 235] on button "1주일간 보지 않기" at bounding box center [695, 232] width 103 height 27
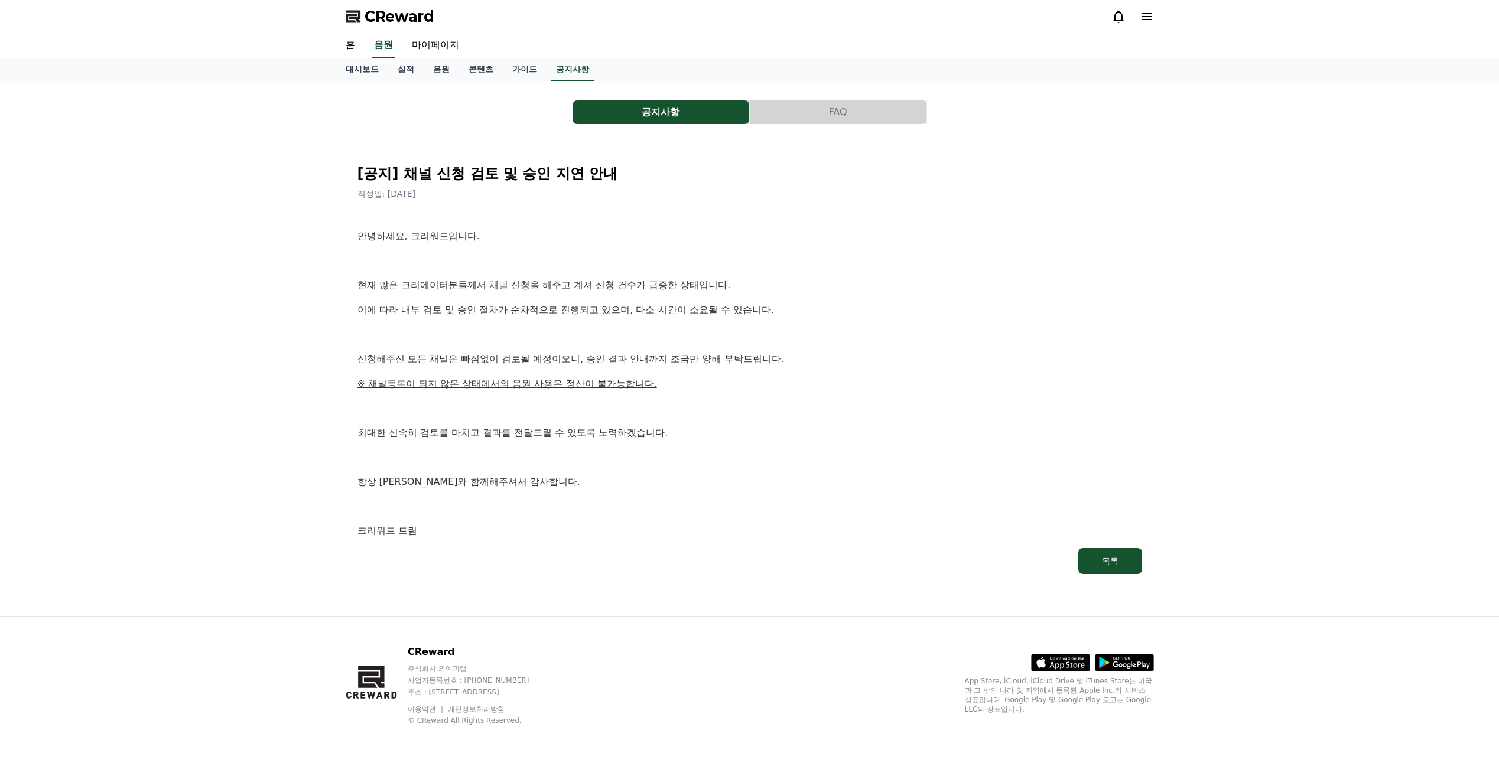
drag, startPoint x: 0, startPoint y: 0, endPoint x: 814, endPoint y: 118, distance: 822.5
click at [814, 118] on button "FAQ" at bounding box center [838, 112] width 177 height 24
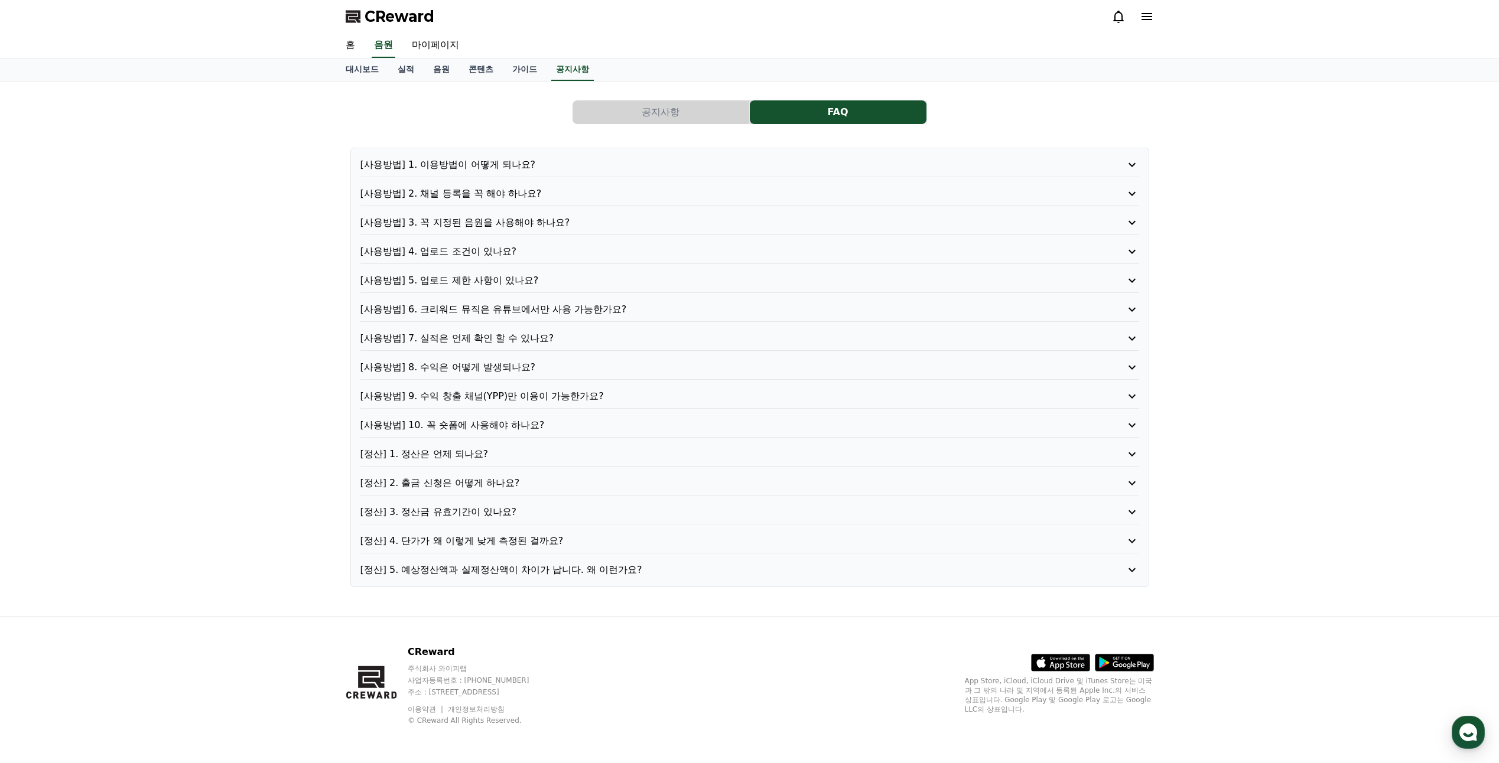
click at [685, 116] on button "공지사항" at bounding box center [660, 112] width 177 height 24
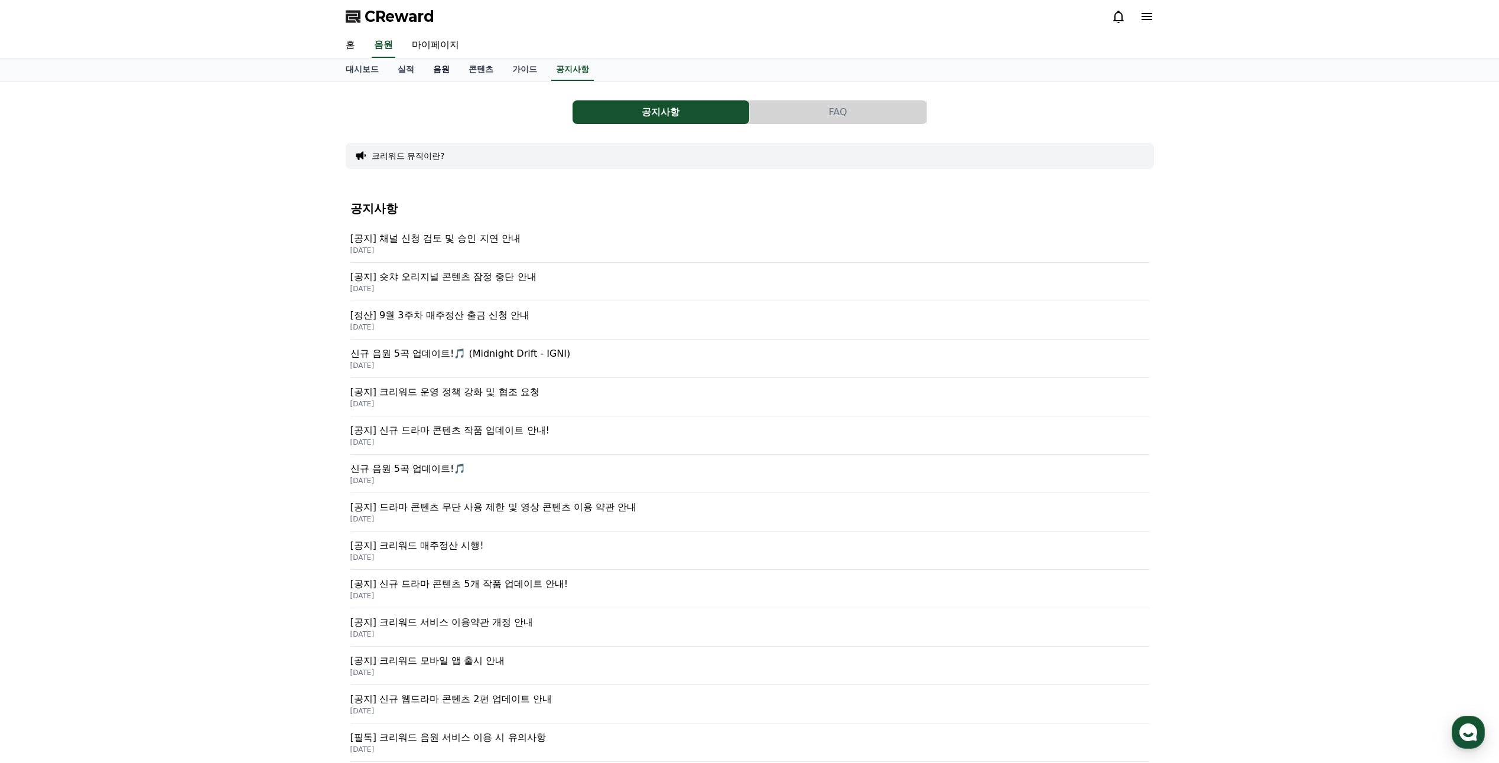
click at [439, 70] on link "음원" at bounding box center [441, 69] width 35 height 22
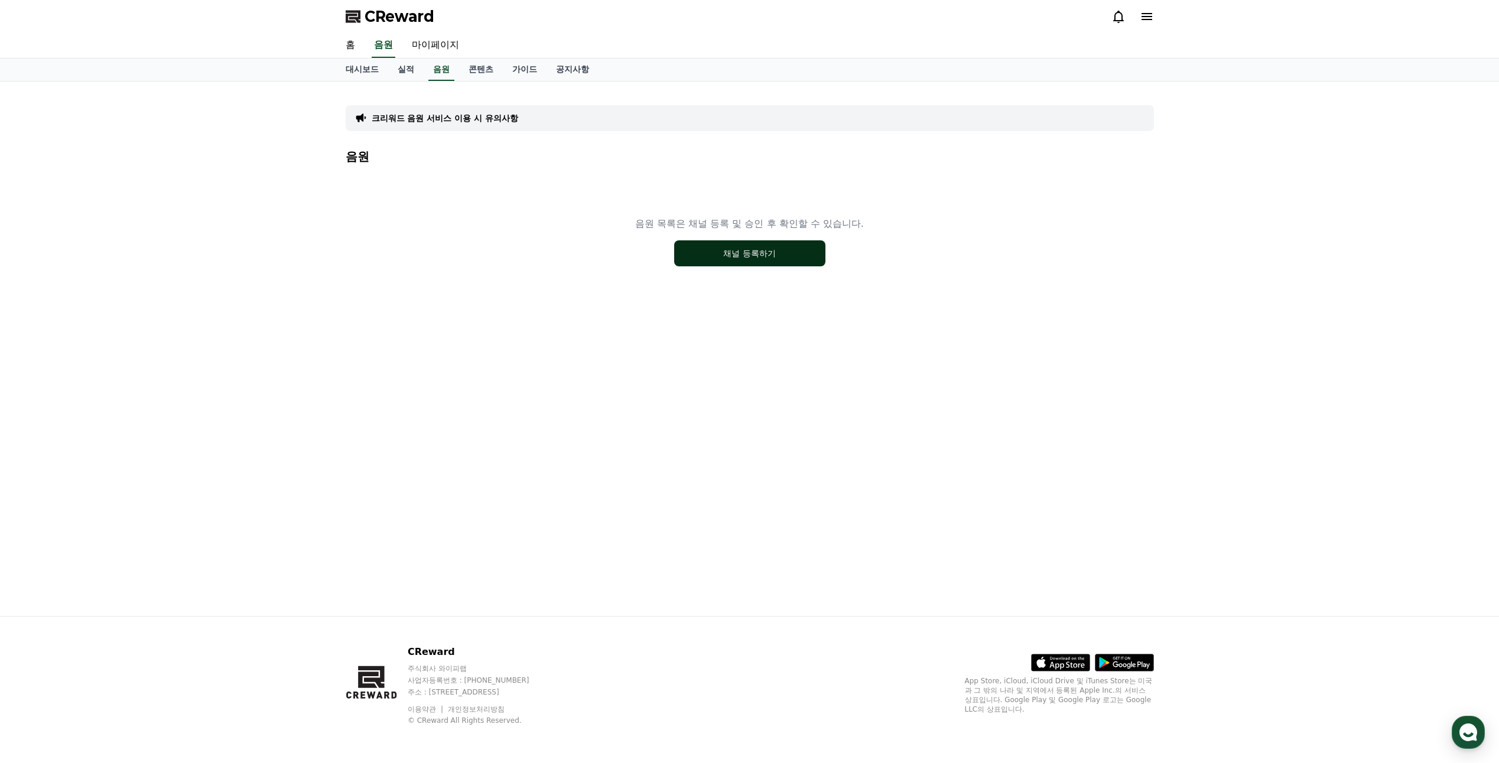
click at [755, 256] on button "채널 등록하기" at bounding box center [749, 253] width 151 height 26
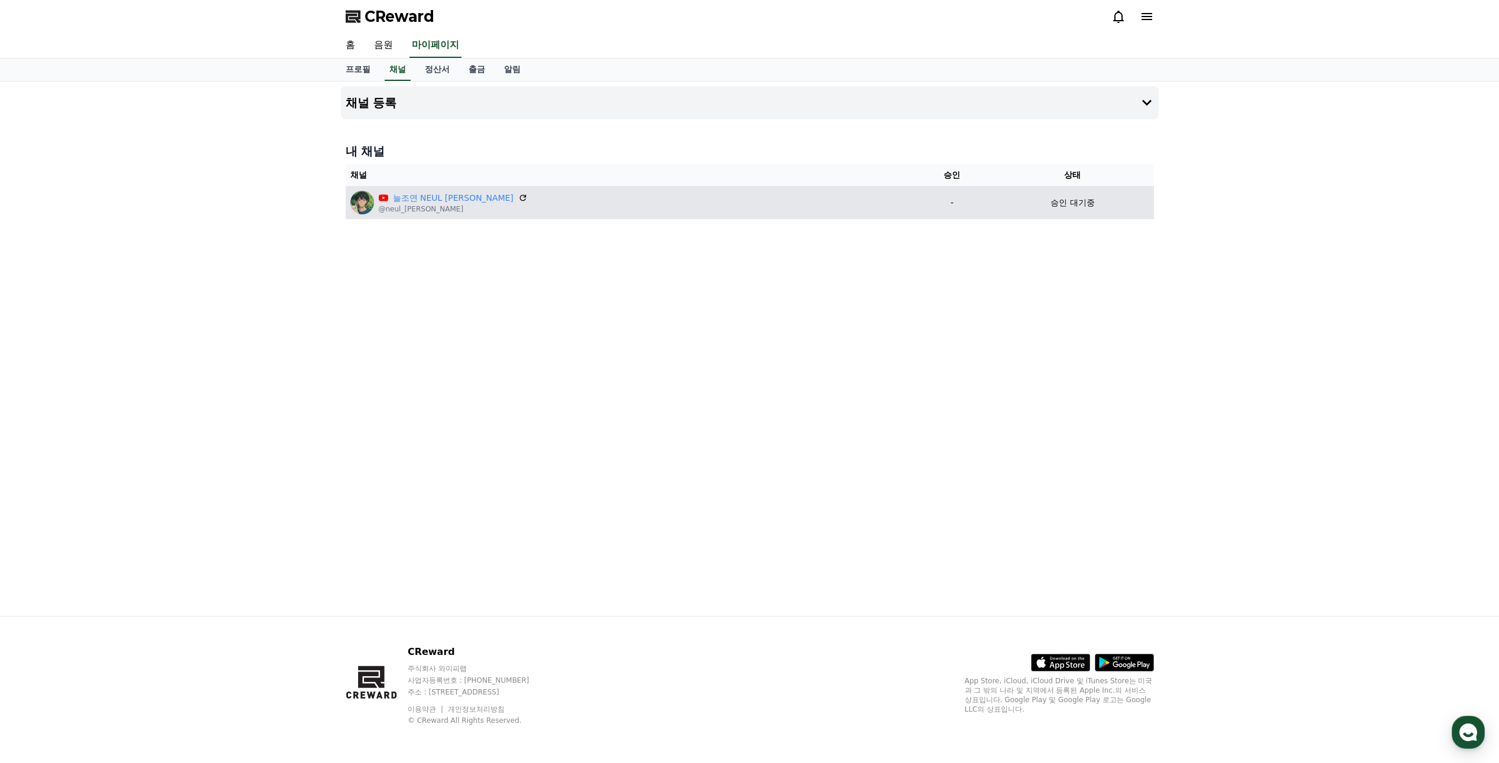
click at [587, 213] on div "늘조연 NEUL JO YEON @neul_jo_yeon" at bounding box center [629, 203] width 558 height 24
click at [519, 197] on icon at bounding box center [522, 197] width 7 height 7
click at [1076, 209] on td "승인 대기중" at bounding box center [1072, 202] width 162 height 33
